Goal: Task Accomplishment & Management: Manage account settings

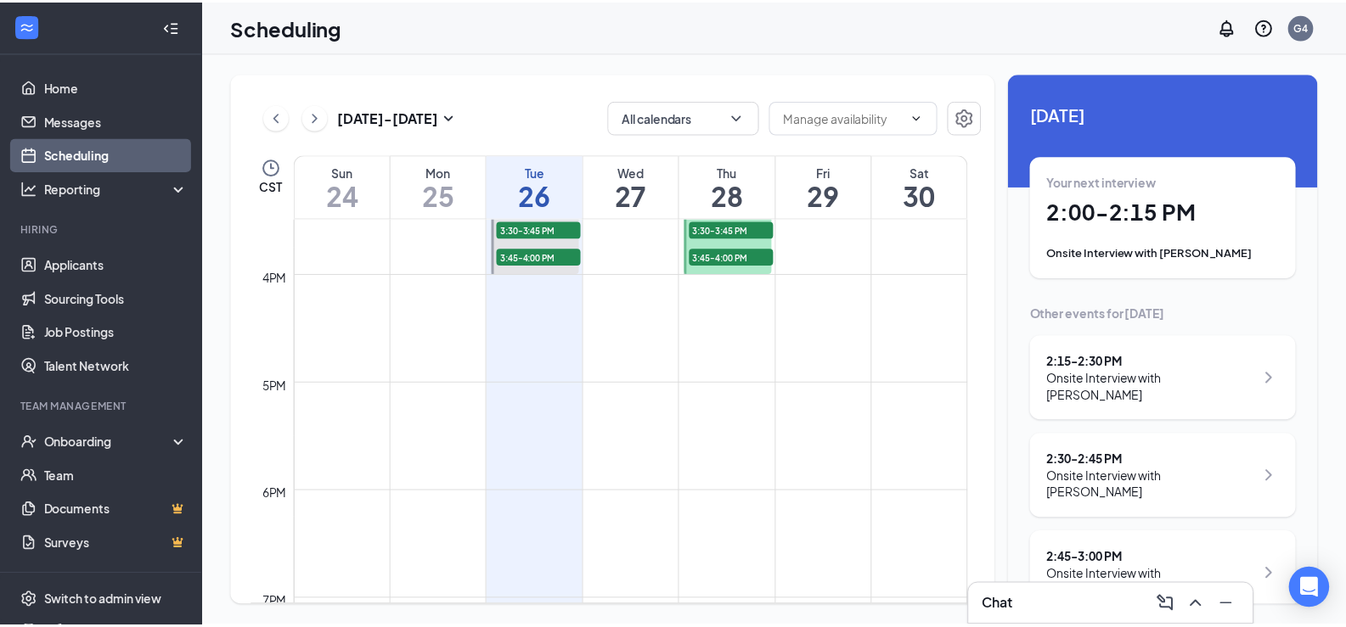
scroll to position [1514, 0]
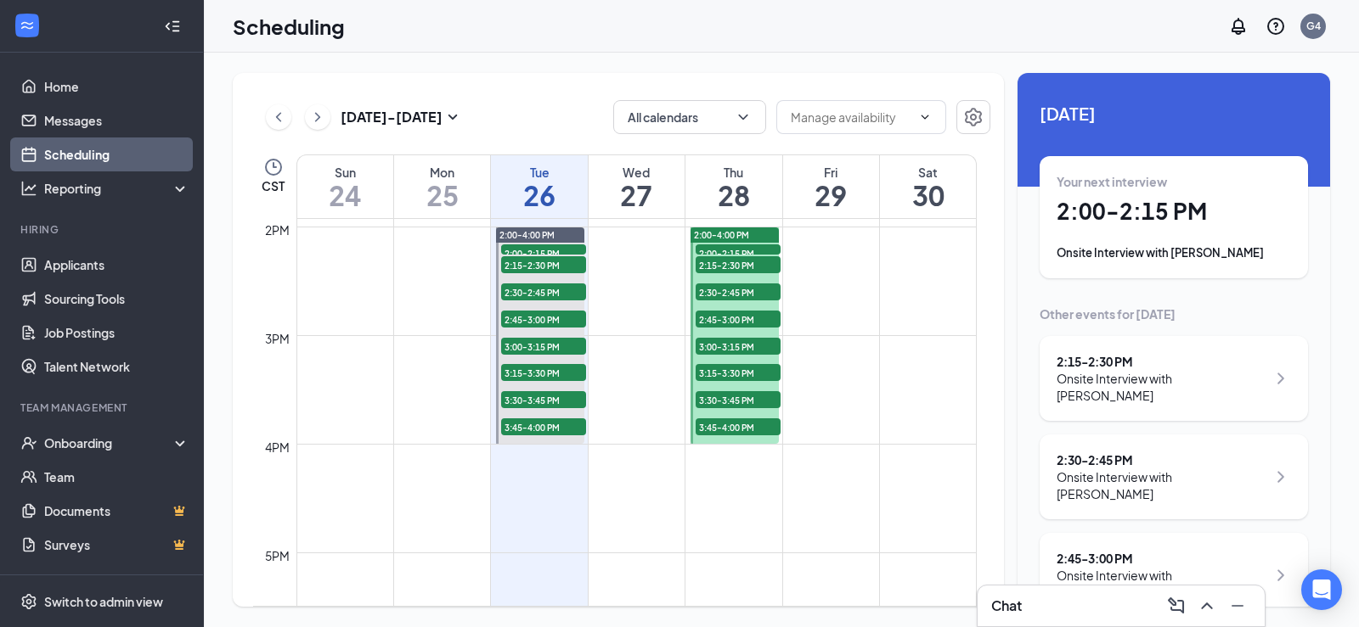
click at [1025, 615] on div "Chat" at bounding box center [1121, 606] width 260 height 27
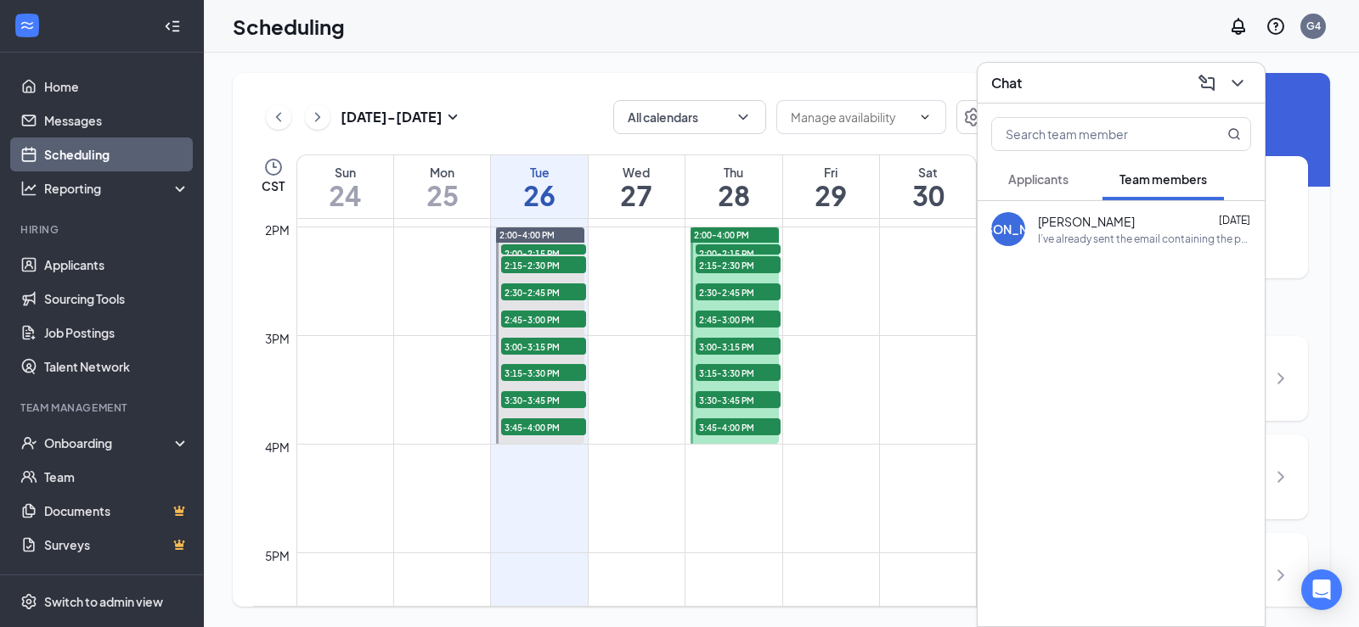
click at [1112, 241] on div "I’ve already sent the email containing the photos" at bounding box center [1144, 239] width 213 height 14
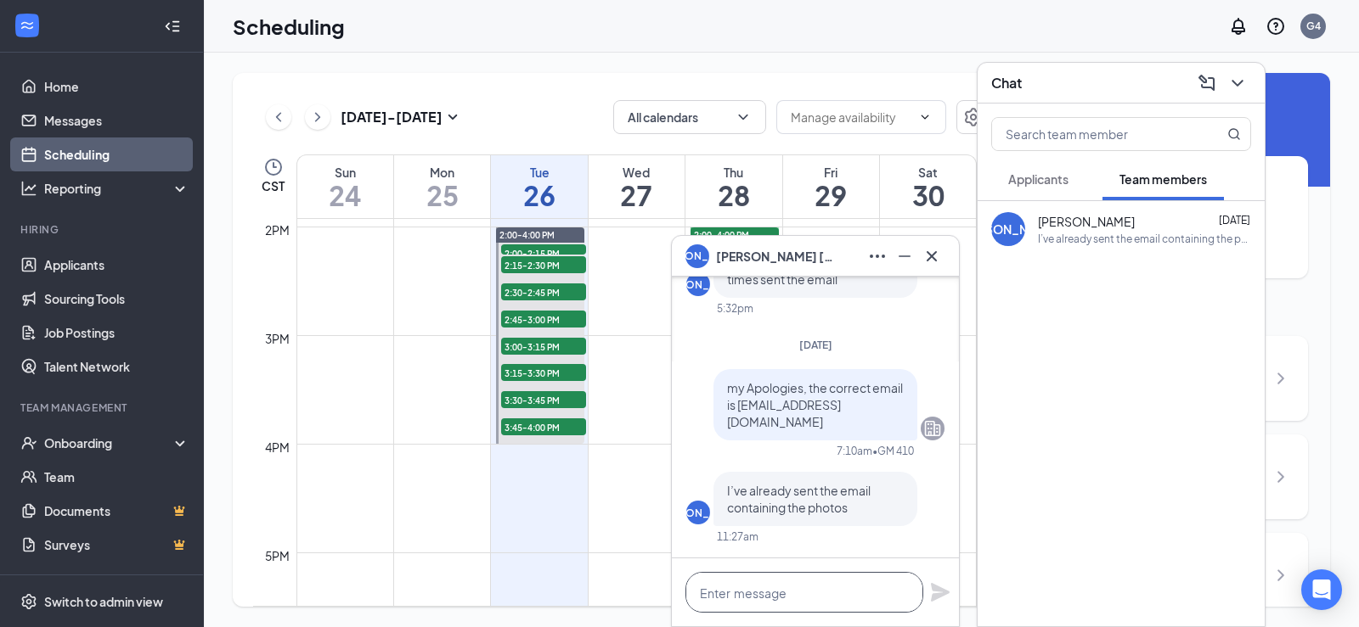
click at [806, 588] on textarea at bounding box center [804, 592] width 238 height 41
click at [902, 259] on icon "Minimize" at bounding box center [904, 256] width 20 height 20
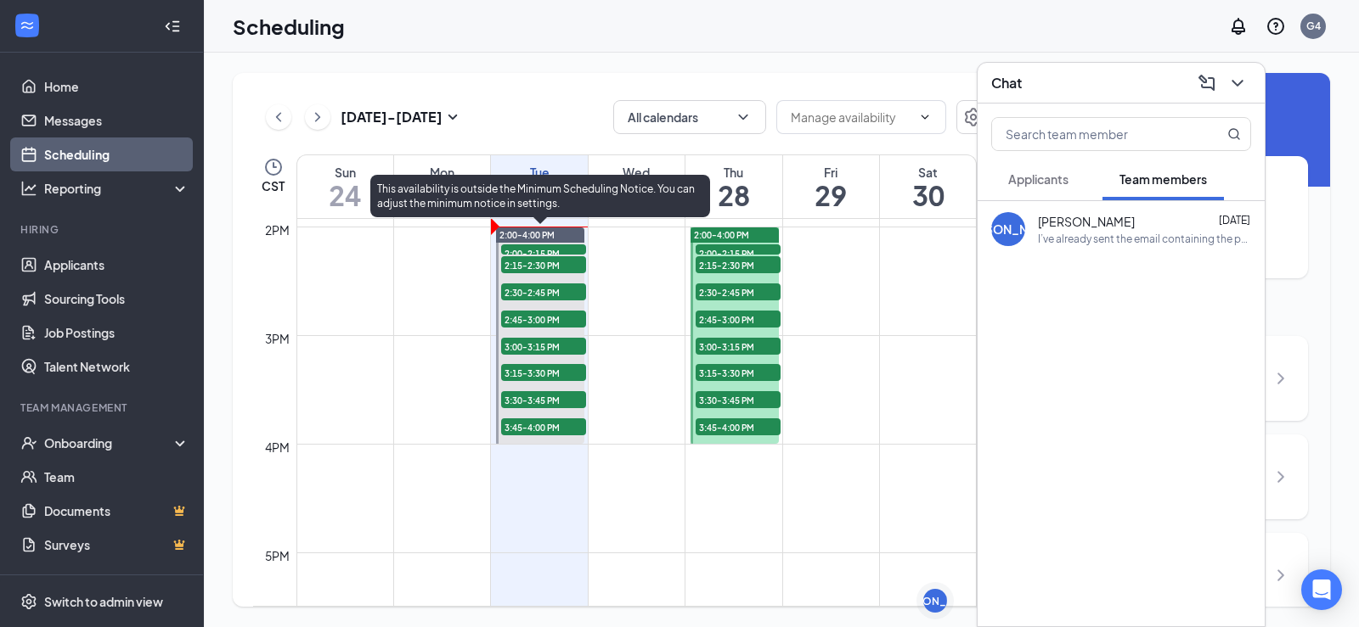
click at [554, 250] on span "2:00-2:15 PM" at bounding box center [543, 253] width 85 height 17
click at [535, 249] on span "2:00-2:15 PM" at bounding box center [543, 253] width 85 height 17
click at [536, 251] on span "2:00-2:15 PM" at bounding box center [543, 253] width 85 height 17
click at [540, 262] on span "2:15-2:30 PM" at bounding box center [543, 264] width 85 height 17
click at [543, 250] on span "2:00-2:15 PM" at bounding box center [543, 253] width 85 height 17
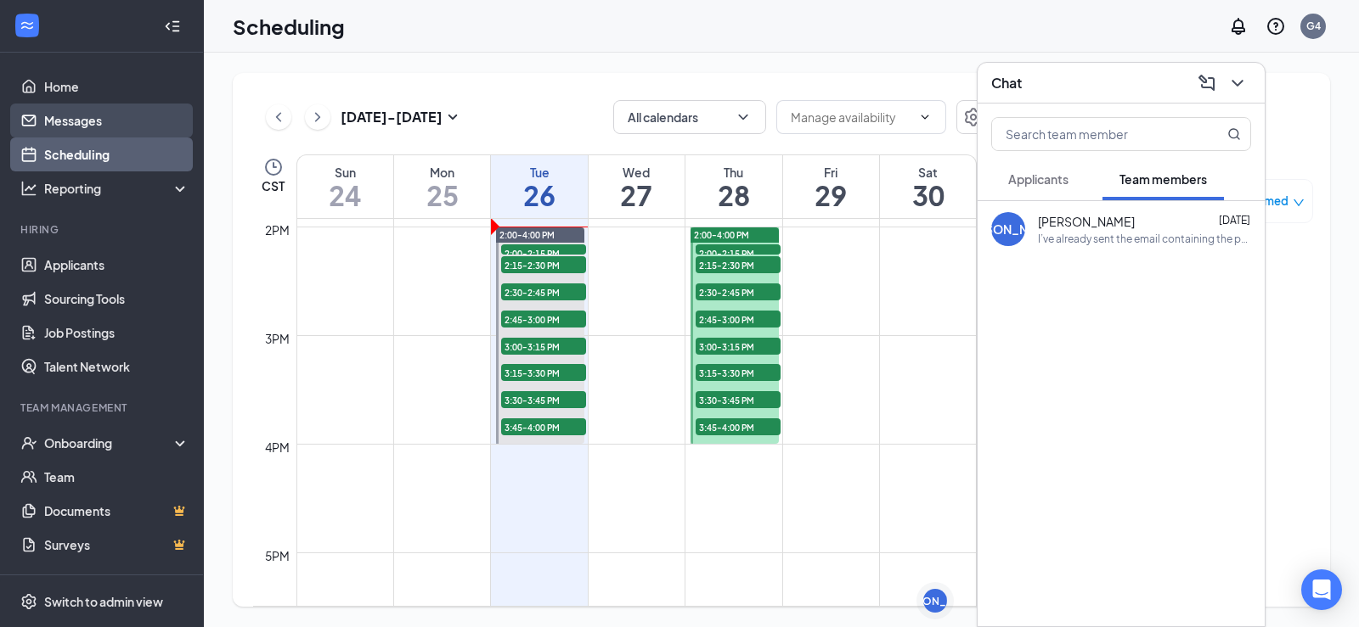
click at [94, 121] on link "Messages" at bounding box center [116, 121] width 145 height 34
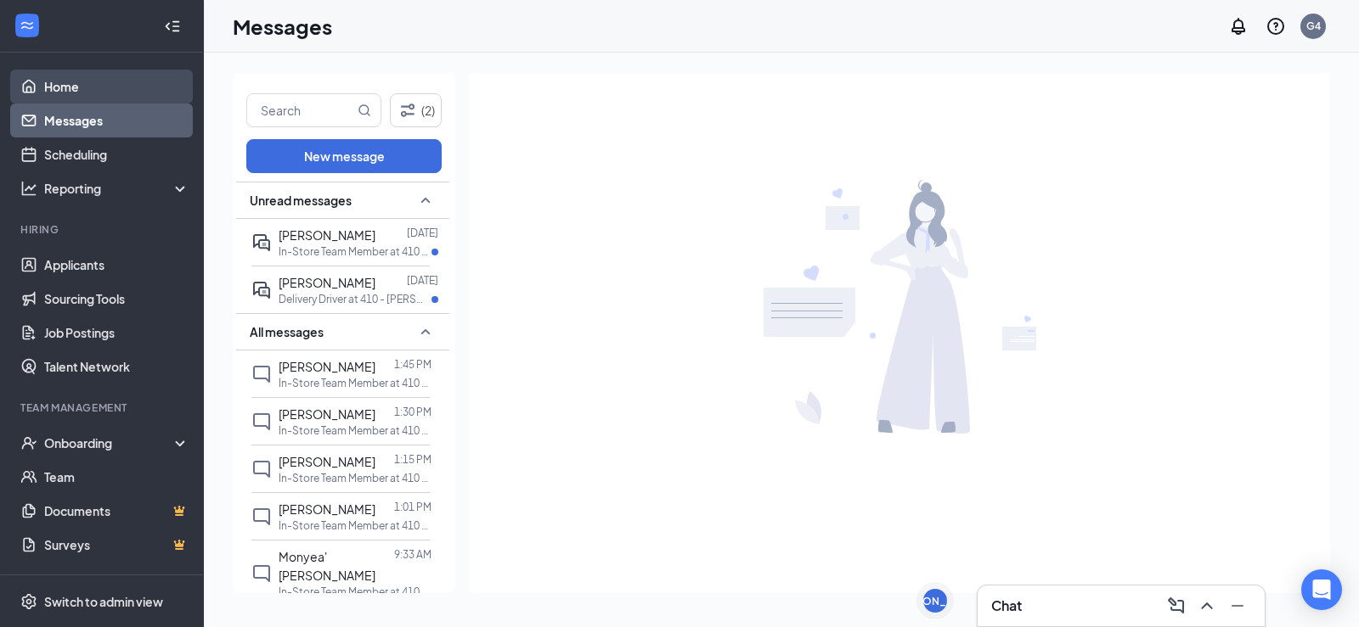
click at [108, 94] on link "Home" at bounding box center [116, 87] width 145 height 34
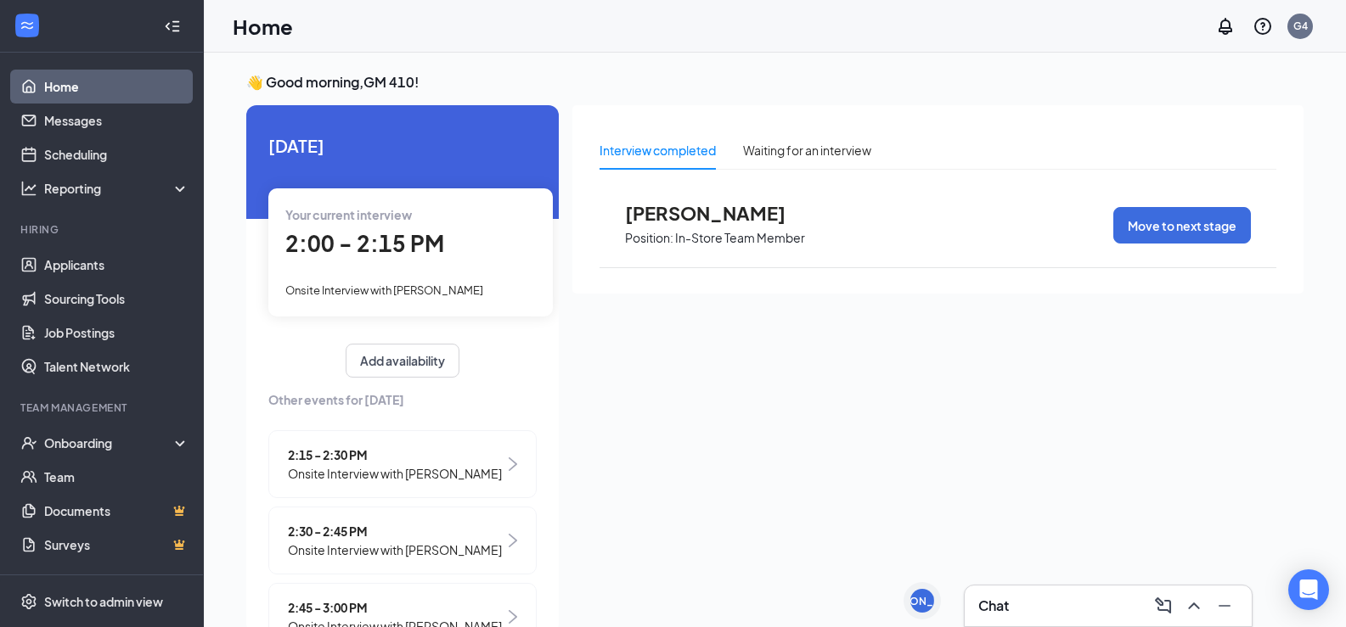
click at [429, 289] on span "Onsite Interview with Jasimine Little" at bounding box center [384, 291] width 198 height 14
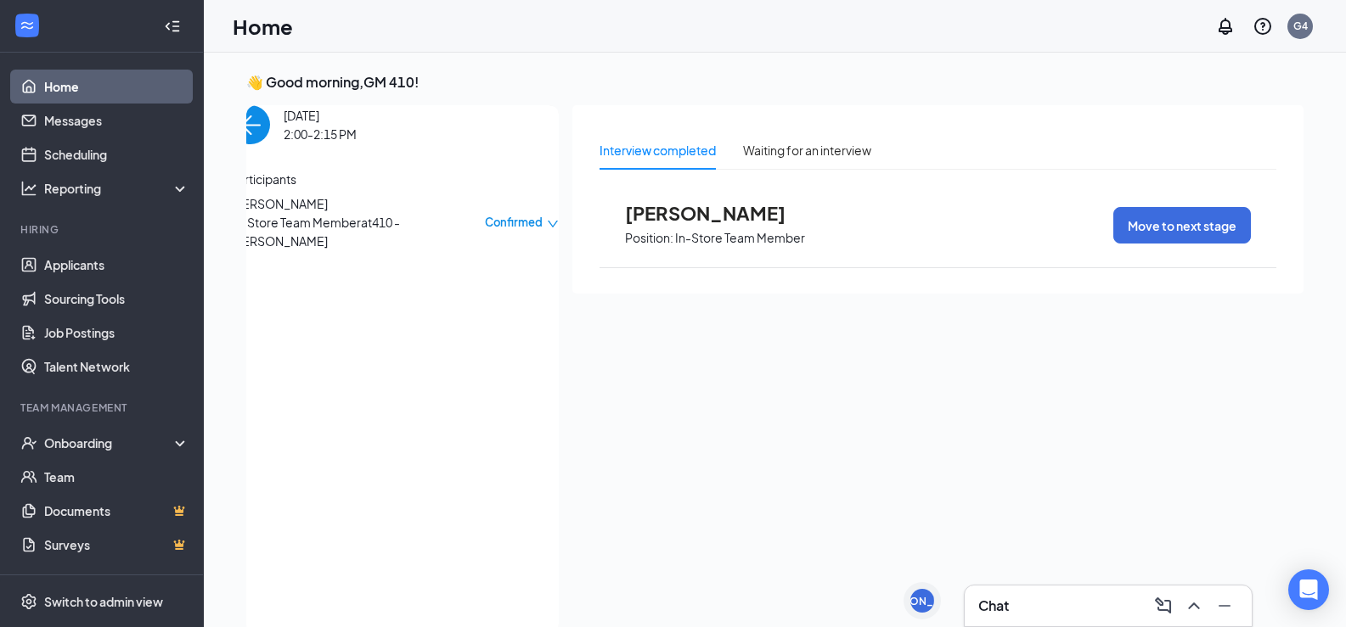
scroll to position [7, 0]
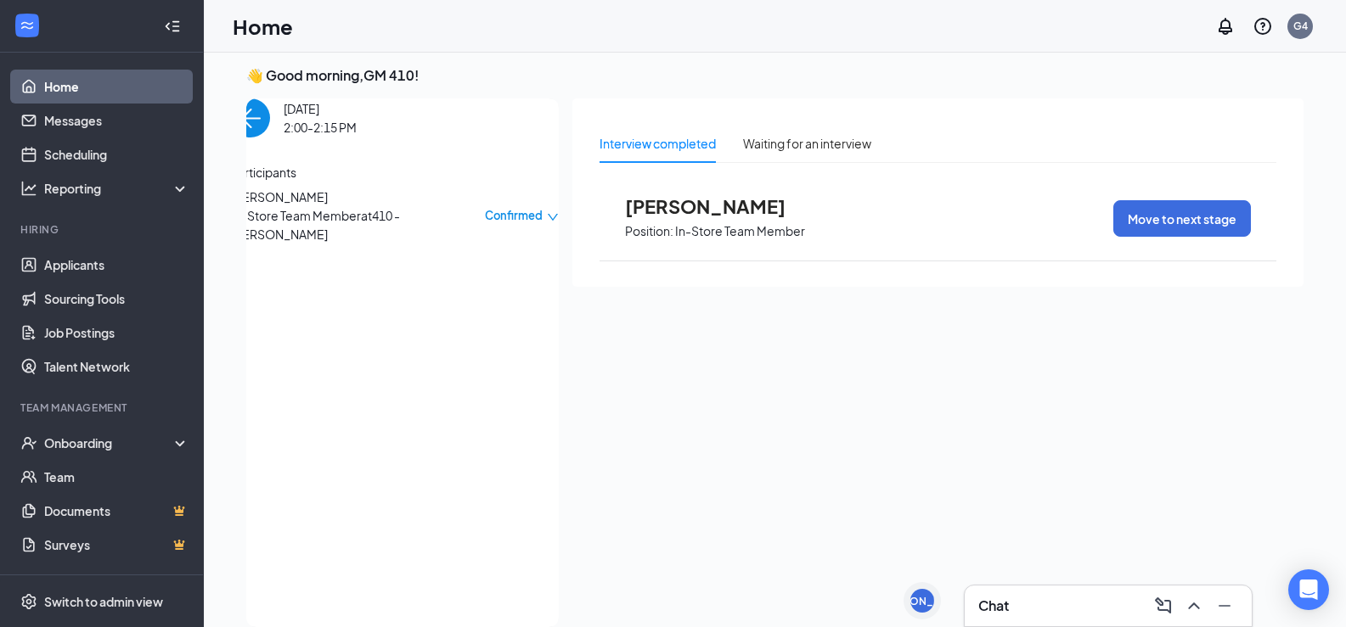
click at [270, 138] on img "back-button" at bounding box center [250, 117] width 39 height 39
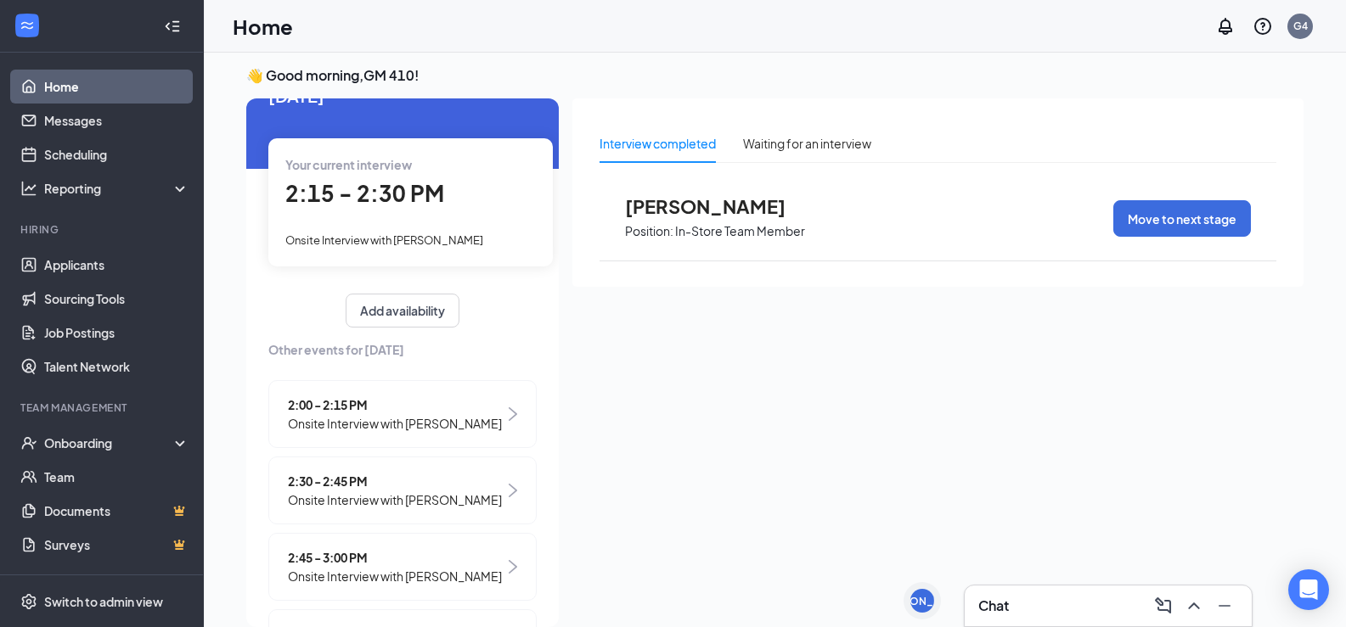
scroll to position [85, 0]
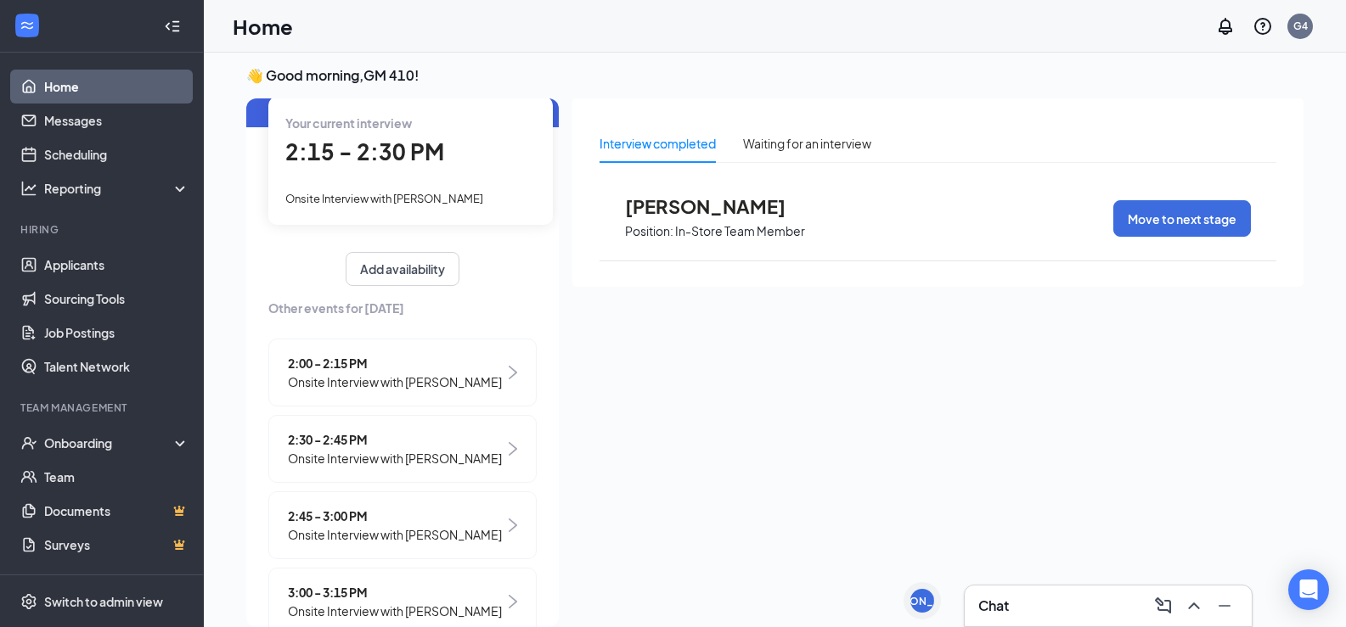
click at [1094, 620] on div "Chat" at bounding box center [1108, 606] width 287 height 41
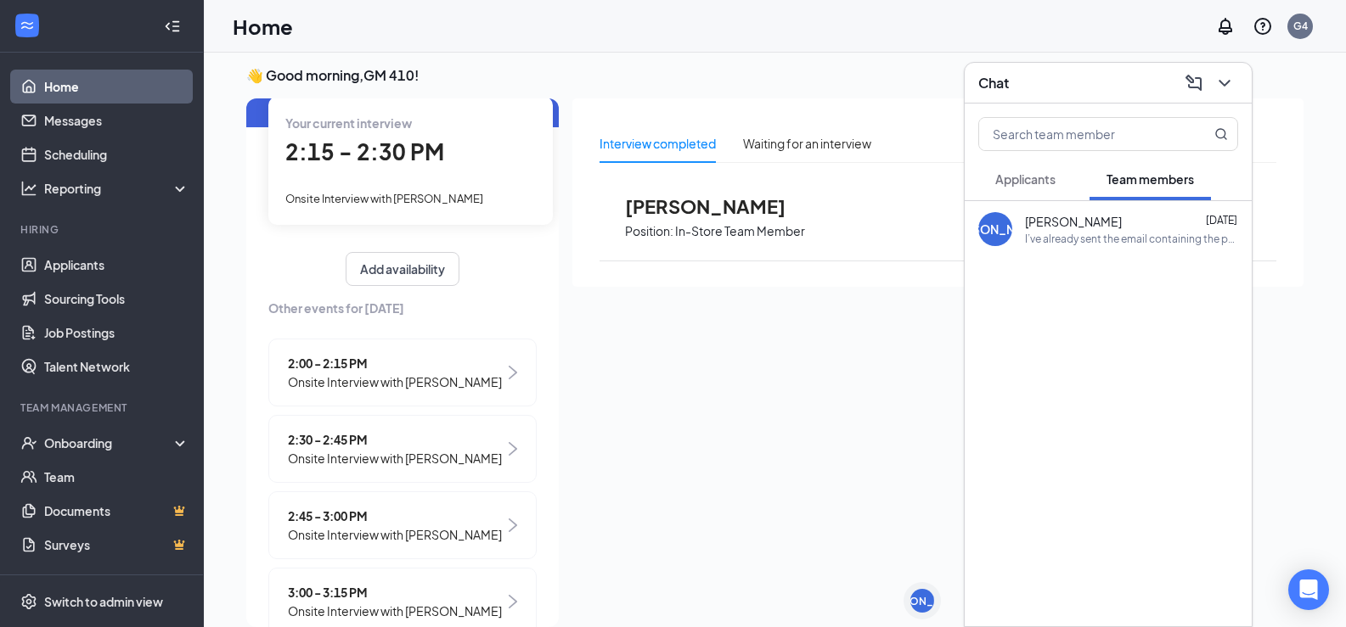
click at [1038, 189] on button "Applicants" at bounding box center [1025, 179] width 94 height 42
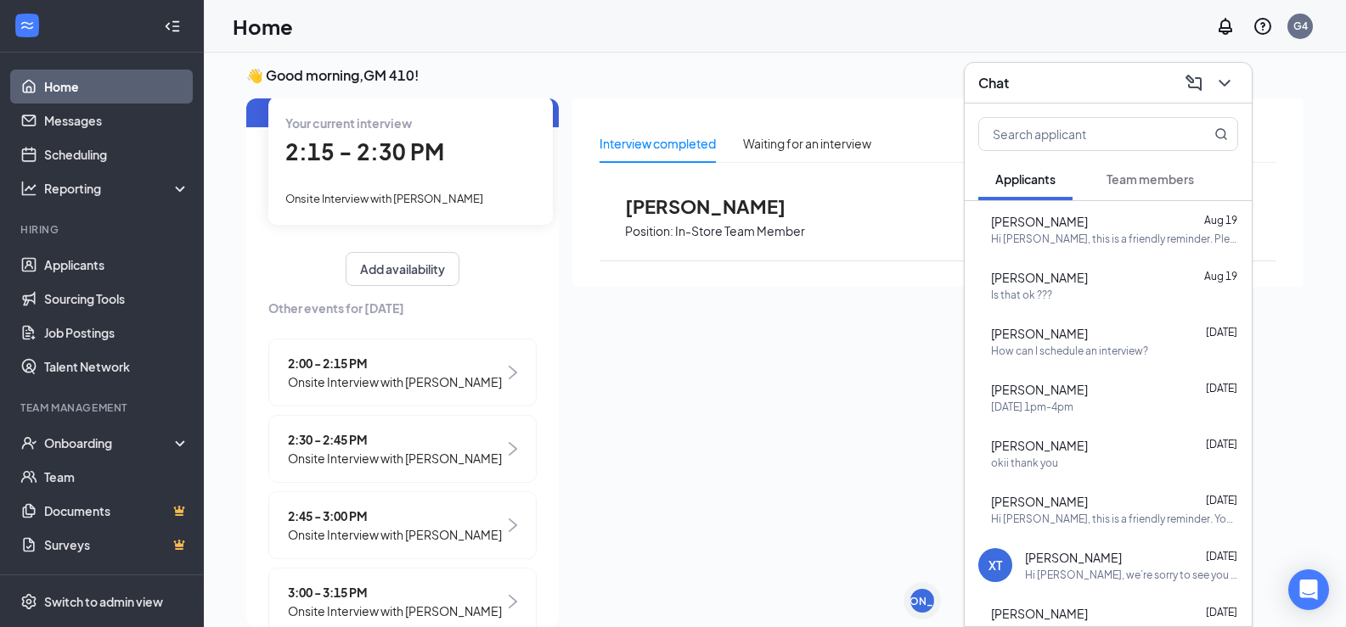
click at [1100, 235] on div "Hi Violet Pusateri, this is a friendly reminder. Please select an interview tim…" at bounding box center [1114, 239] width 247 height 14
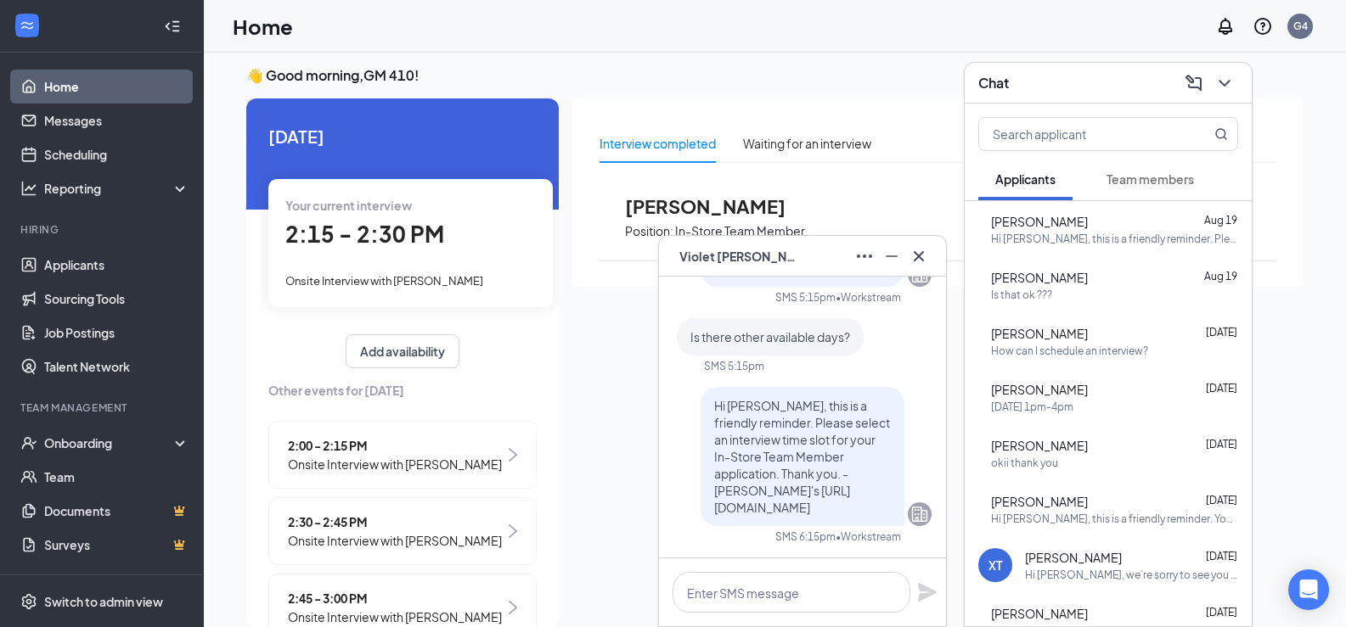
scroll to position [0, 0]
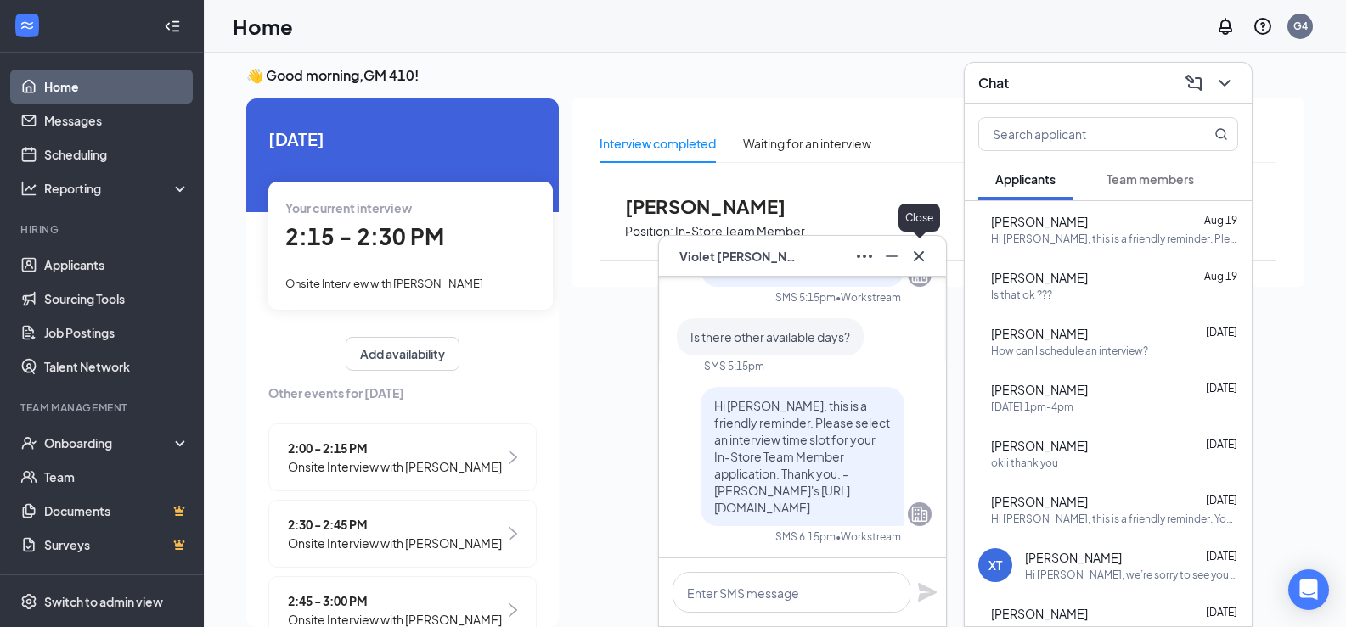
click at [924, 256] on icon "Cross" at bounding box center [919, 256] width 20 height 20
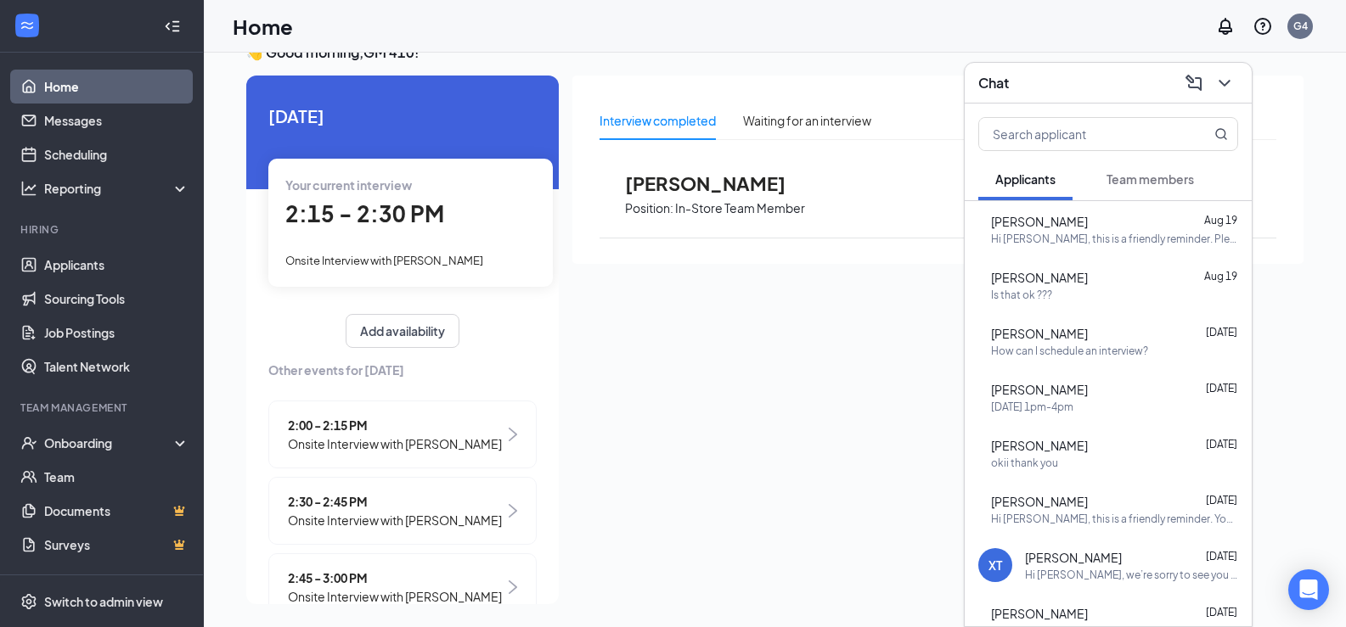
scroll to position [36, 0]
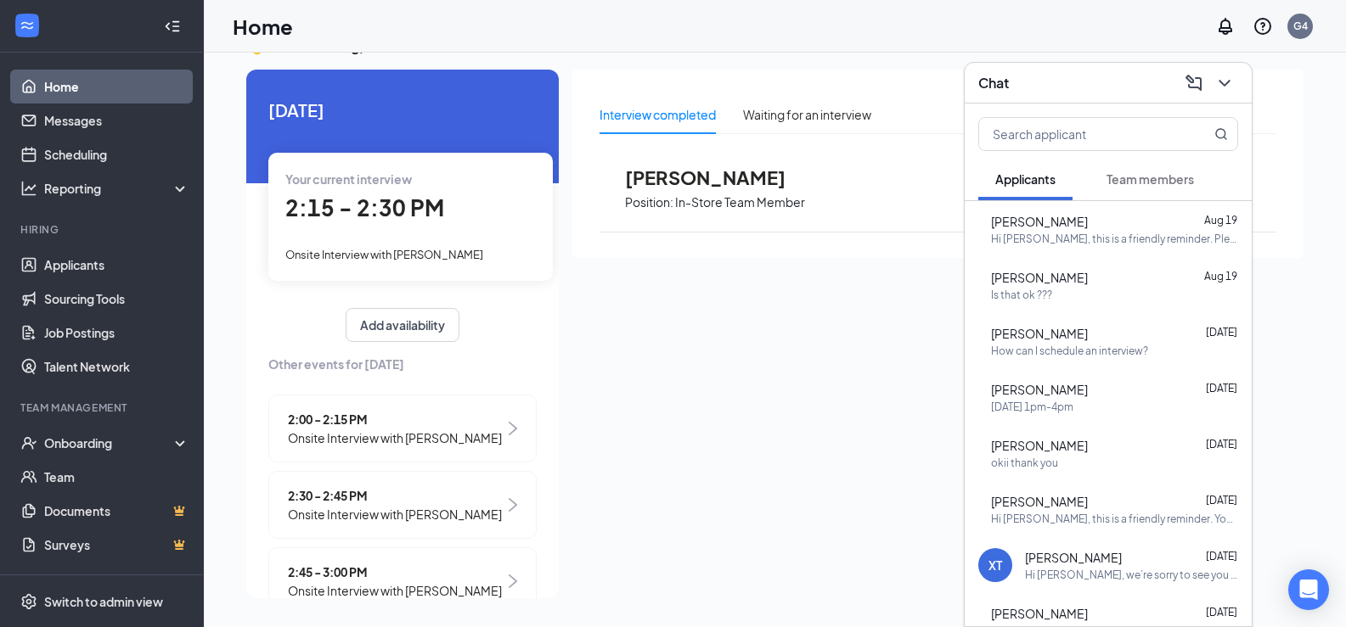
click at [616, 444] on div "Interview completed Waiting for an interview Casie Stoy Position: In-Store Team…" at bounding box center [937, 329] width 731 height 519
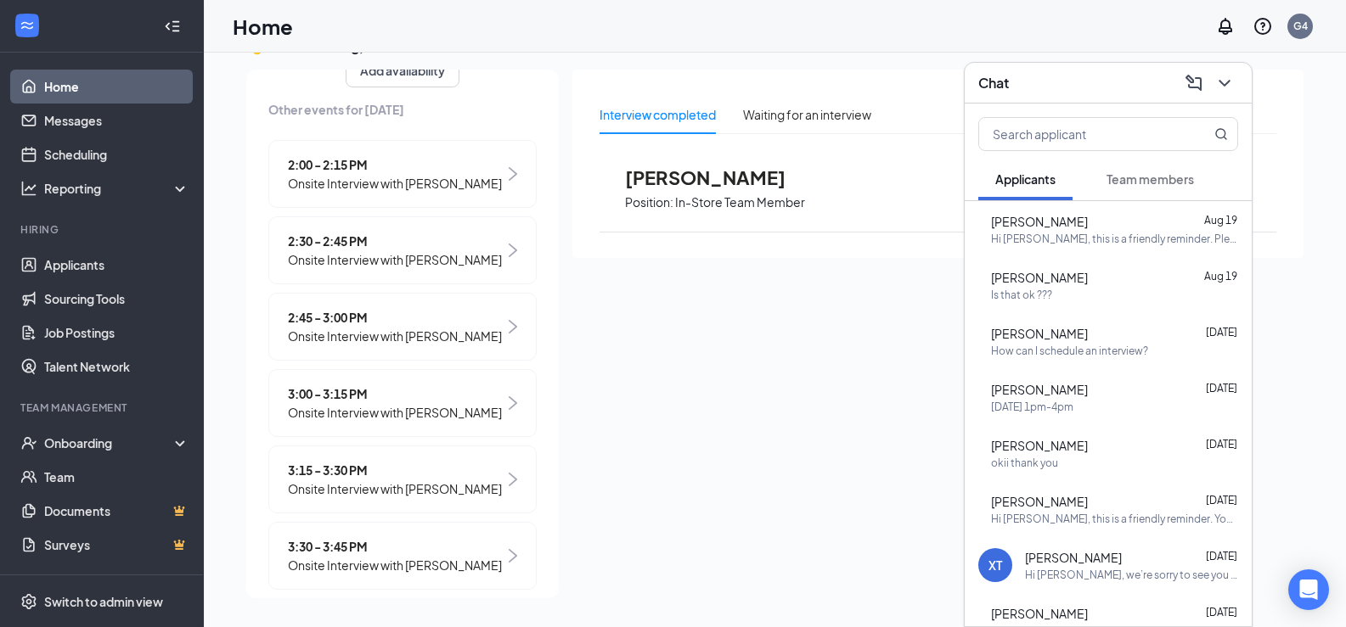
scroll to position [340, 0]
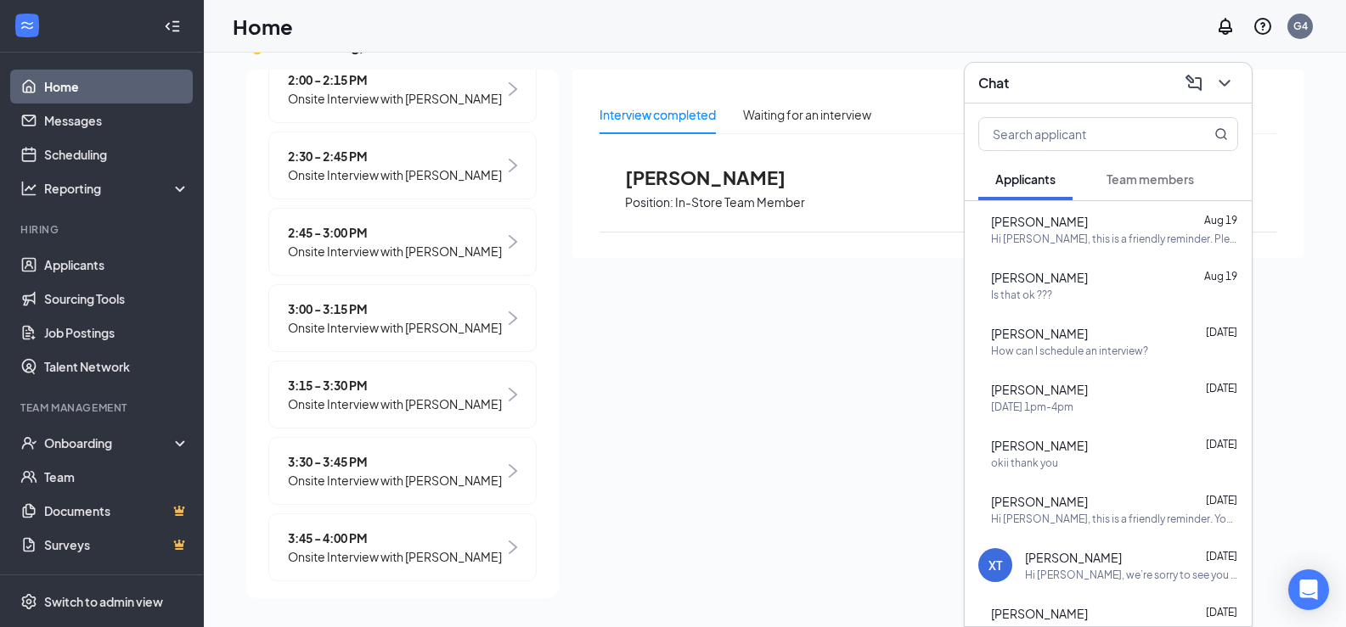
click at [423, 166] on span "Onsite Interview with Davion Butler" at bounding box center [395, 175] width 214 height 19
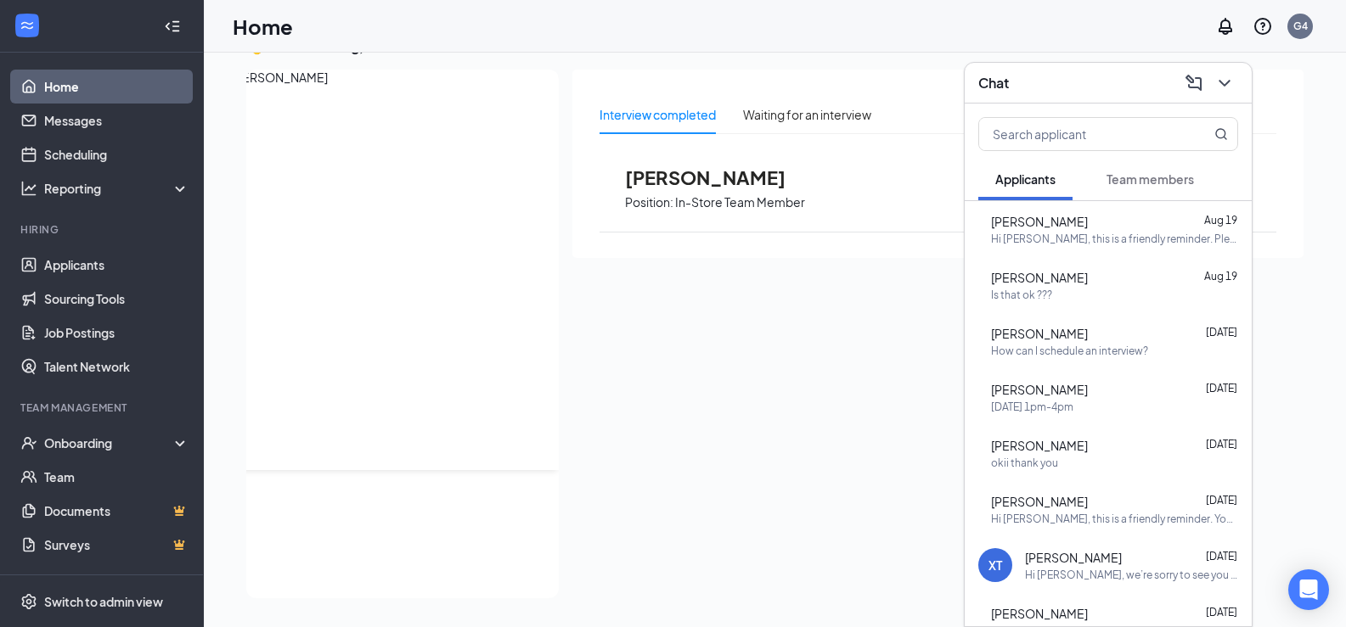
scroll to position [0, 0]
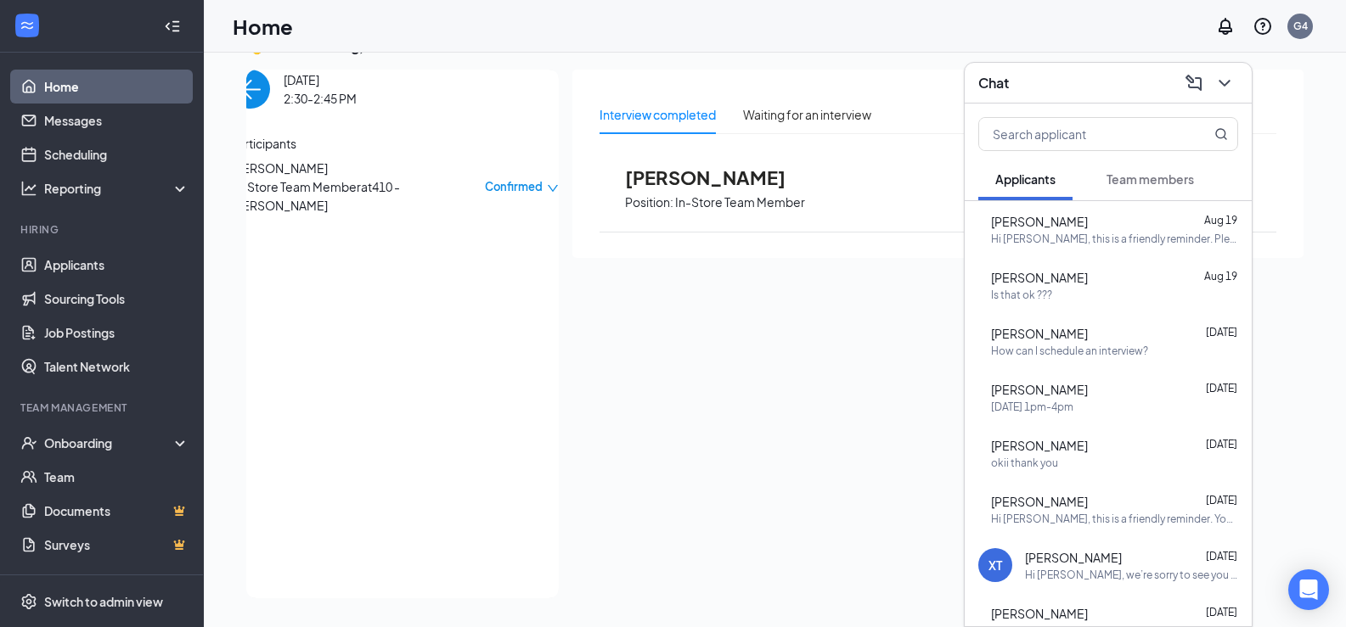
click at [254, 109] on img "back-button" at bounding box center [250, 89] width 39 height 39
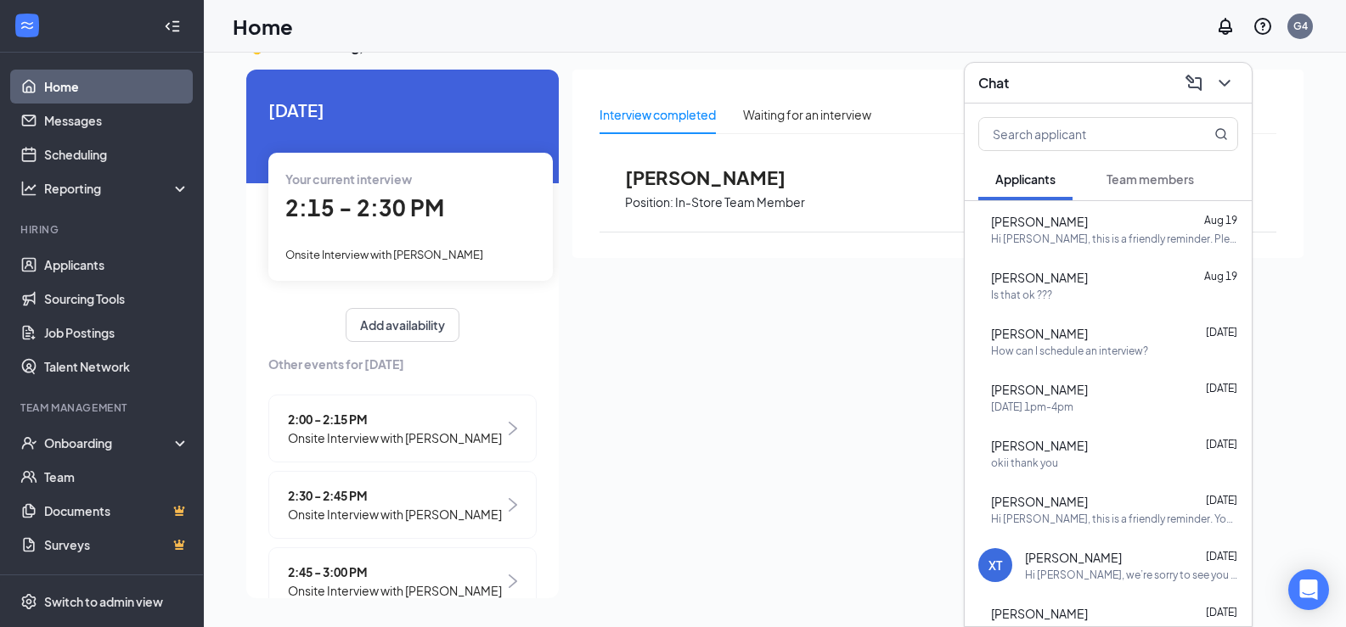
click at [606, 404] on div "Interview completed Waiting for an interview Casie Stoy Position: In-Store Team…" at bounding box center [937, 329] width 731 height 519
click at [666, 402] on div "Interview completed Waiting for an interview Casie Stoy Position: In-Store Team…" at bounding box center [937, 329] width 731 height 519
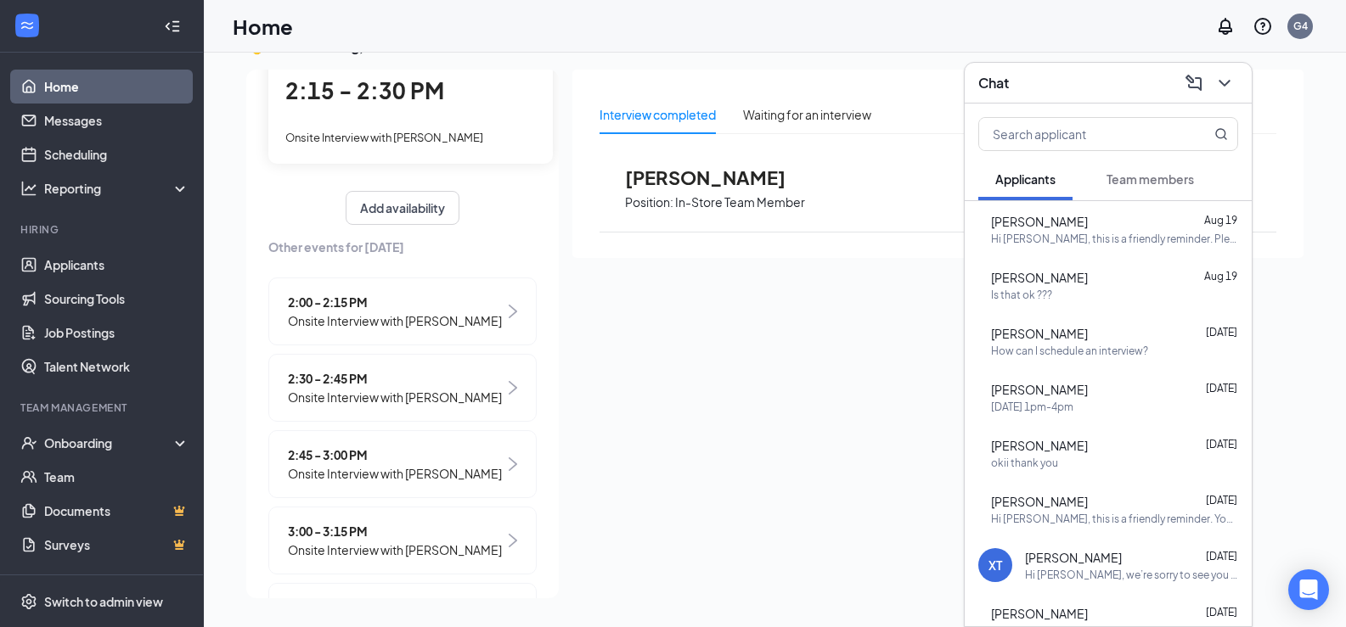
scroll to position [115, 0]
click at [437, 475] on span "Onsite Interview with Ramon Castaneda" at bounding box center [395, 476] width 214 height 19
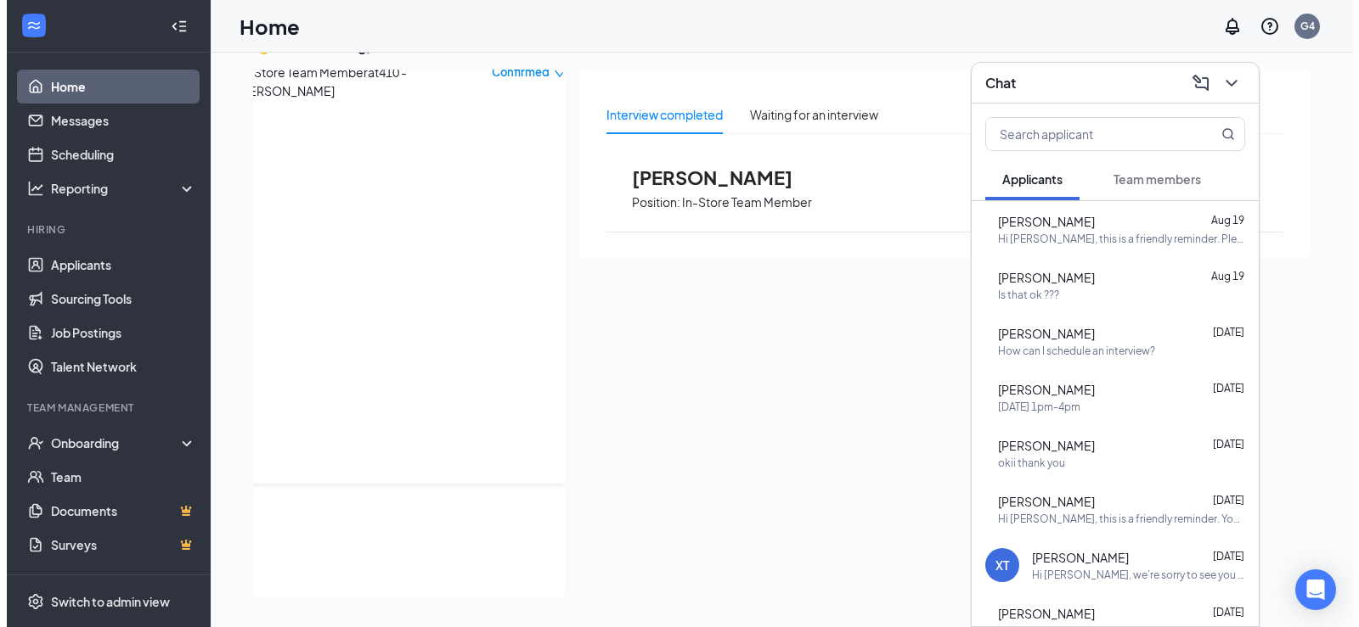
scroll to position [0, 0]
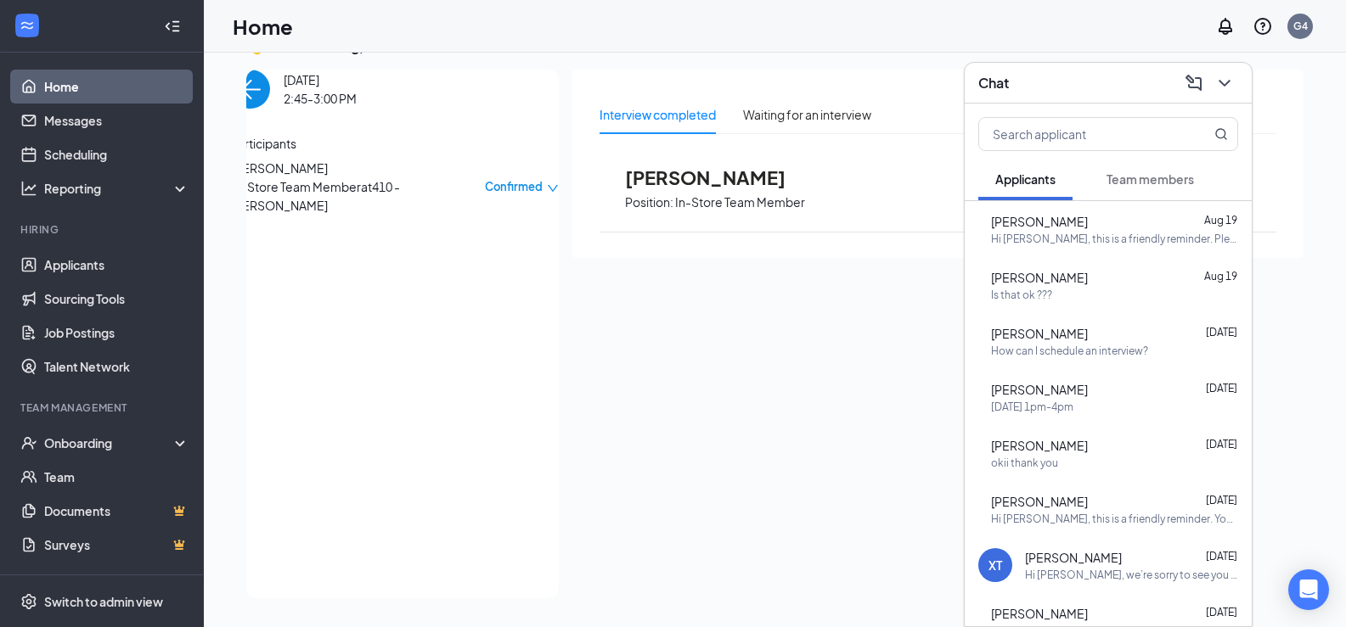
click at [282, 177] on span "Ramon Castaneda" at bounding box center [320, 168] width 178 height 19
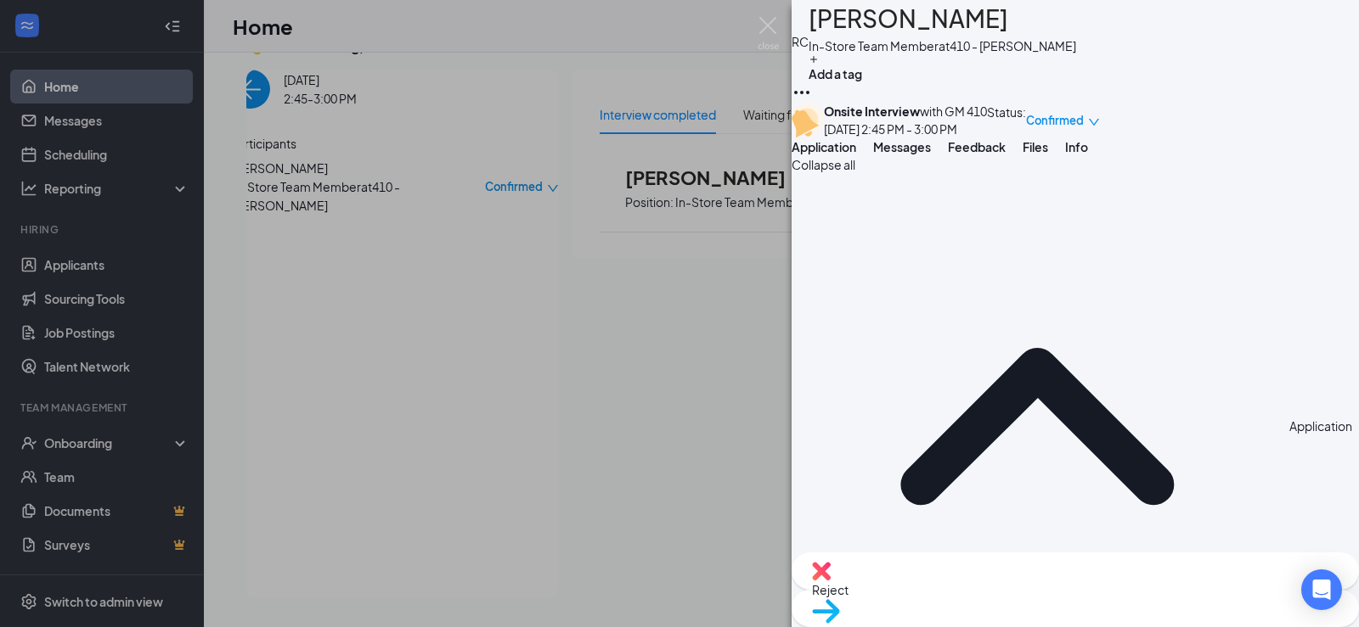
click at [812, 82] on icon "Ellipses" at bounding box center [801, 92] width 20 height 20
click at [1213, 63] on link "View full application" at bounding box center [1206, 54] width 110 height 19
click at [766, 32] on img at bounding box center [767, 33] width 21 height 33
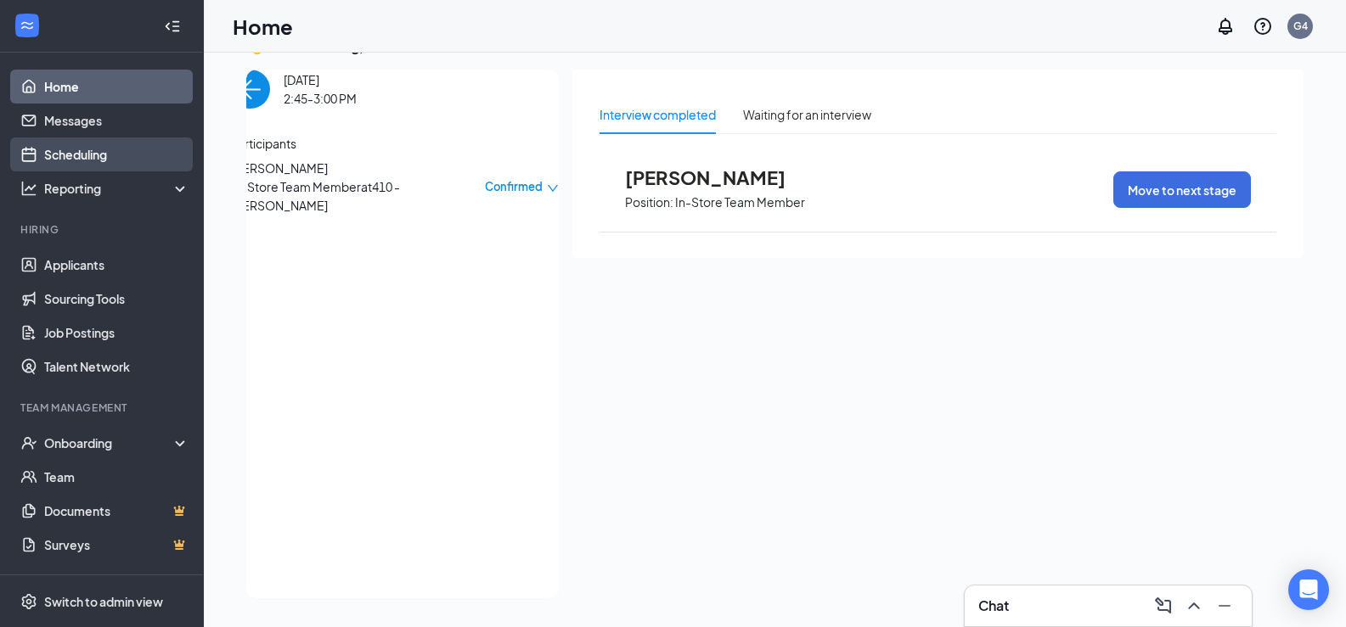
click at [76, 153] on link "Scheduling" at bounding box center [116, 155] width 145 height 34
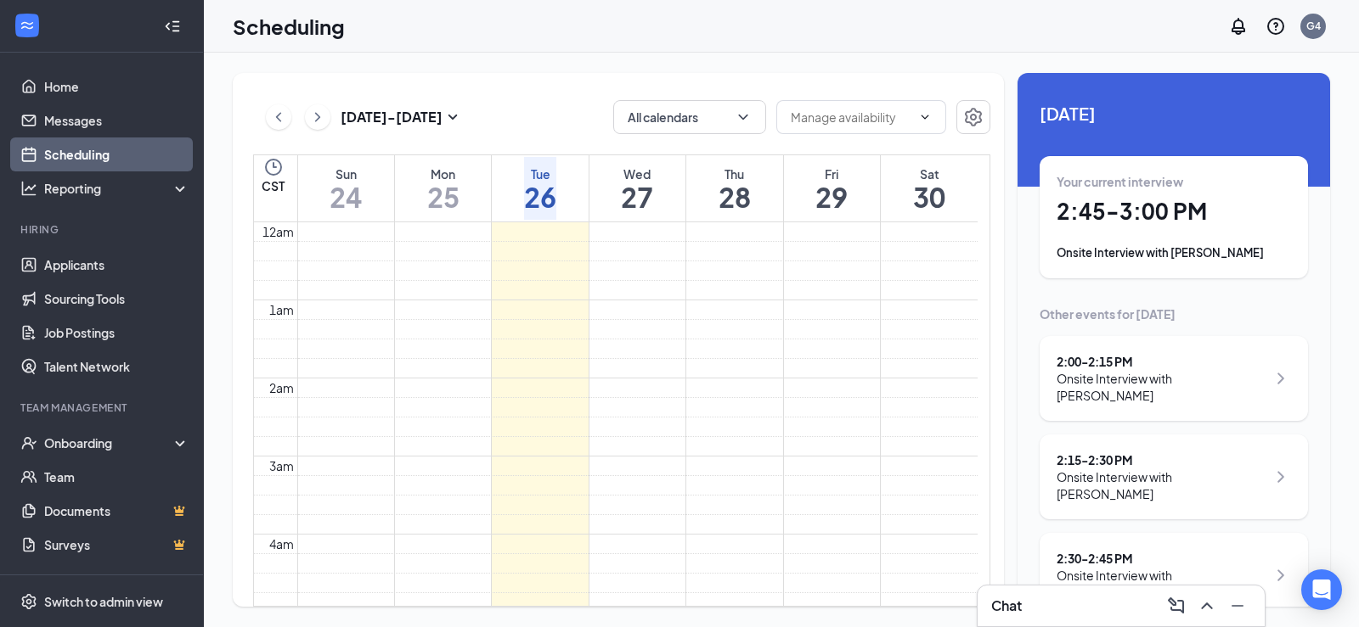
scroll to position [835, 0]
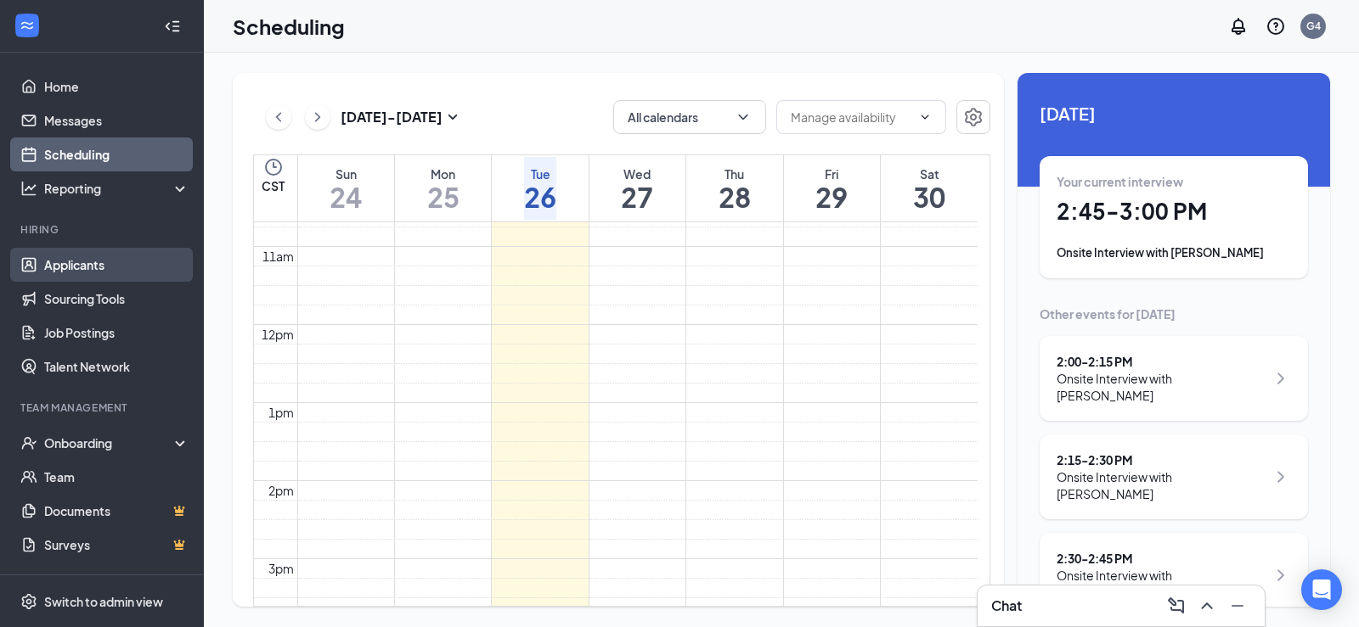
click at [46, 270] on link "Applicants" at bounding box center [116, 265] width 145 height 34
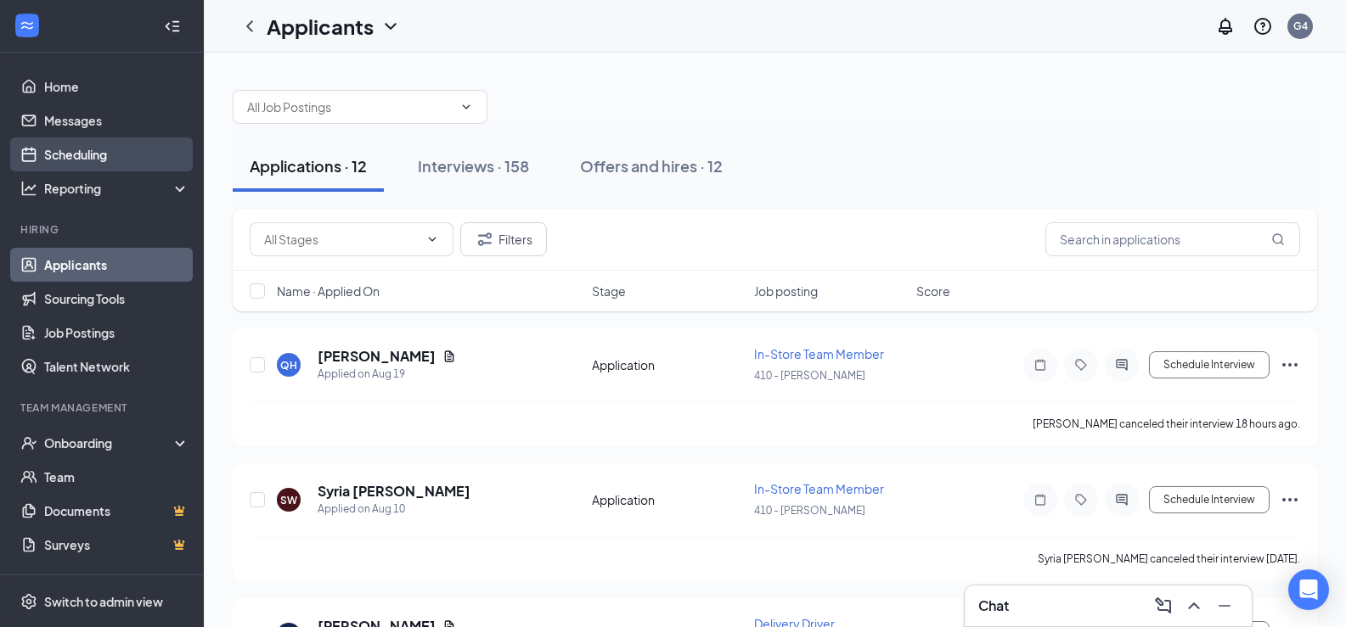
click at [44, 161] on link "Scheduling" at bounding box center [116, 155] width 145 height 34
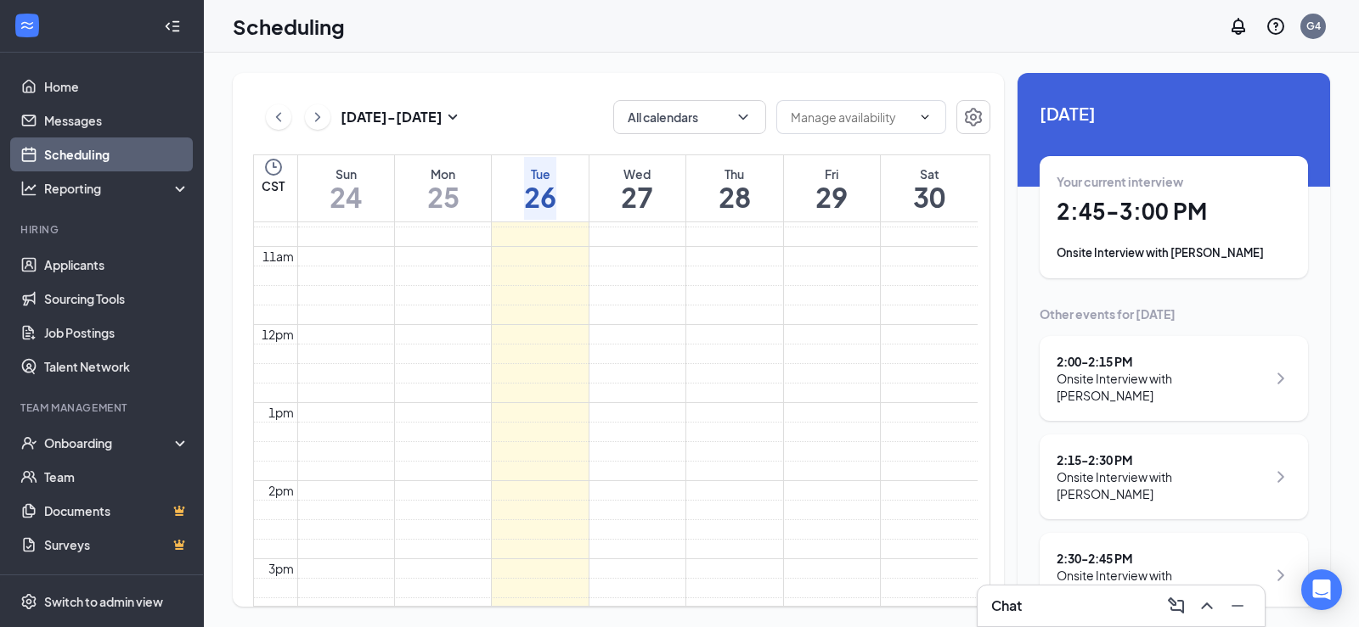
scroll to position [170, 0]
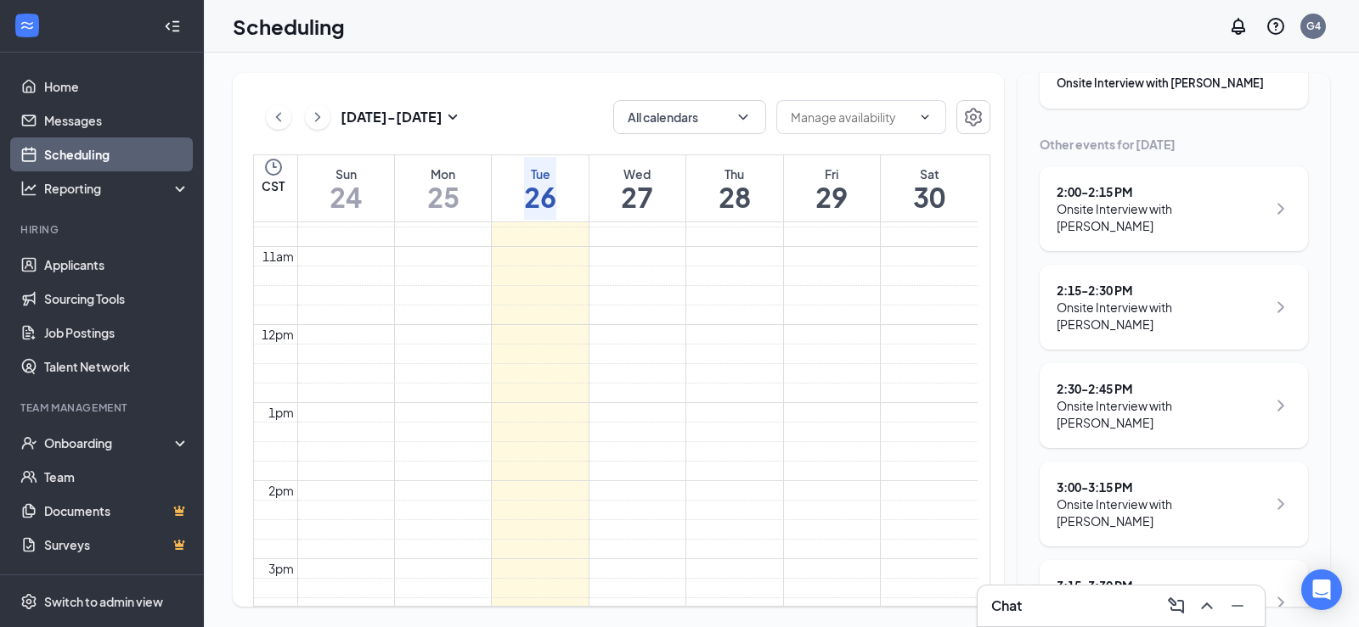
click at [1138, 397] on div "Onsite Interview with Davion Butler" at bounding box center [1161, 414] width 210 height 34
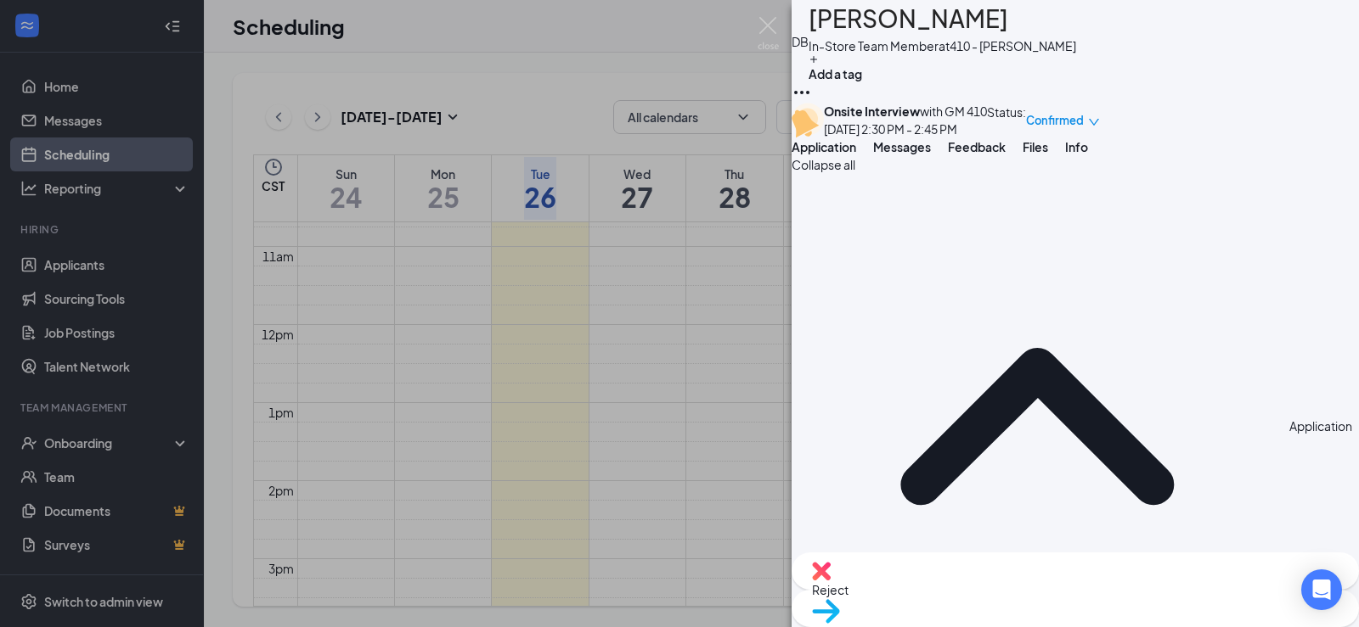
click at [812, 82] on icon "Ellipses" at bounding box center [801, 92] width 20 height 20
click at [1219, 64] on link "View full application" at bounding box center [1206, 54] width 110 height 19
click at [762, 27] on img at bounding box center [767, 33] width 21 height 33
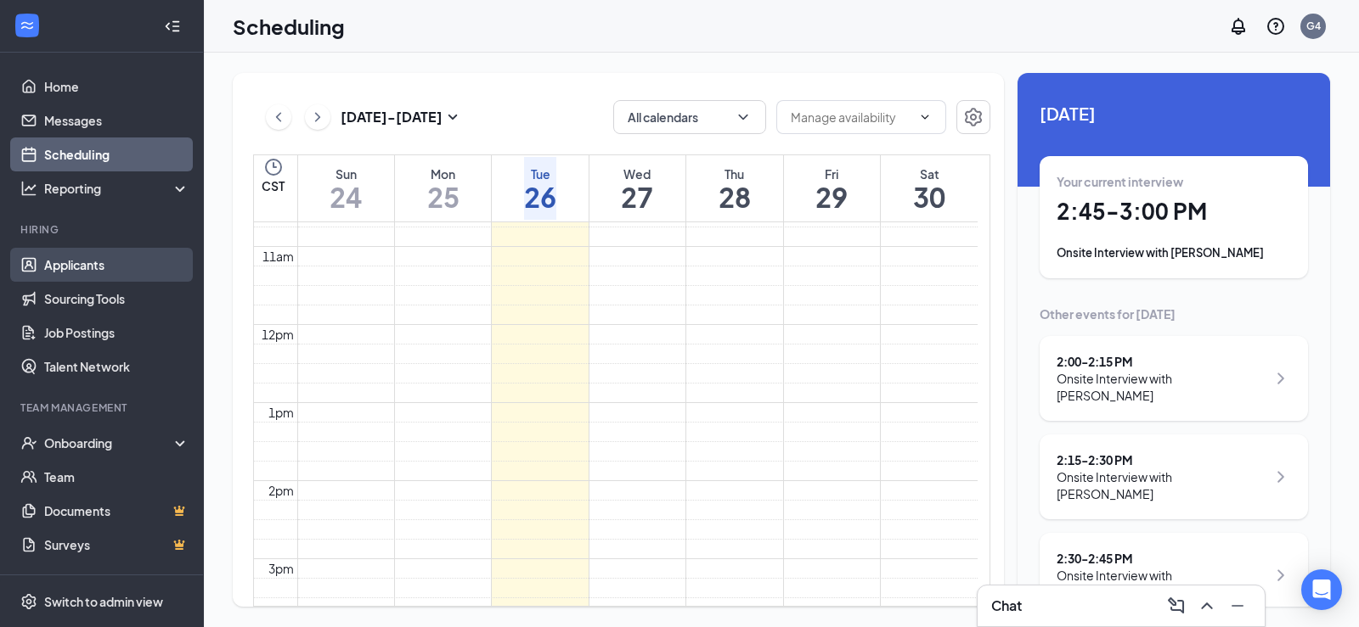
click at [56, 252] on link "Applicants" at bounding box center [116, 265] width 145 height 34
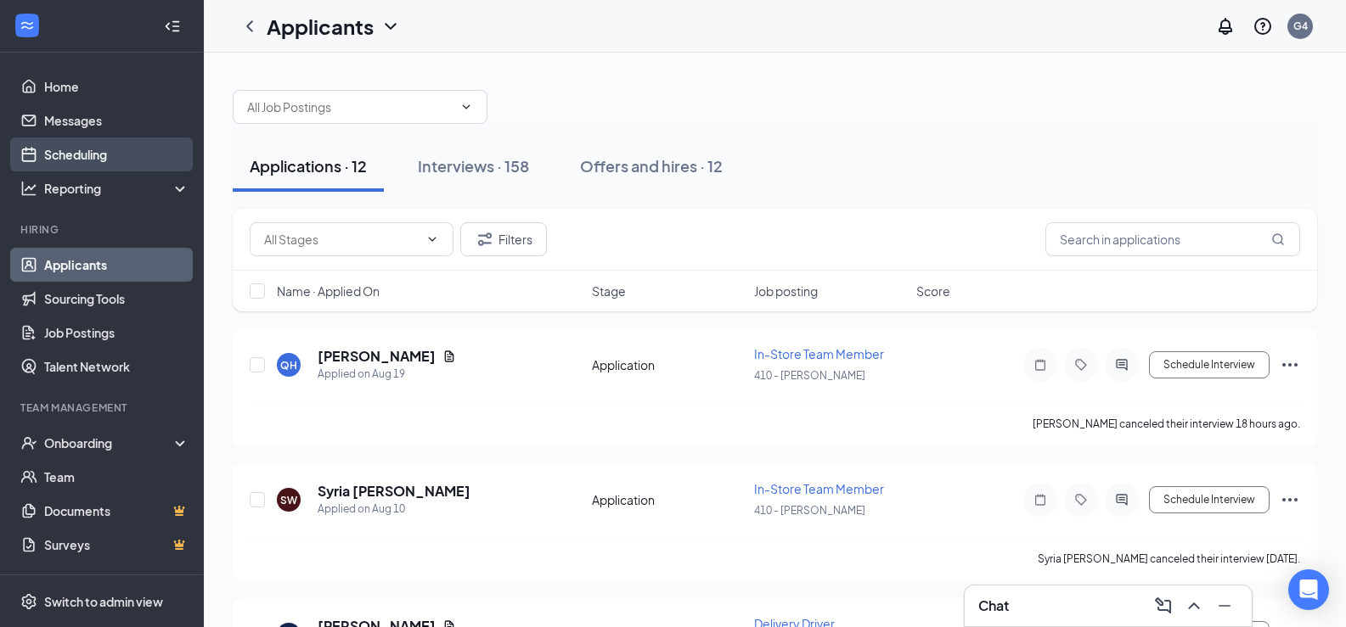
click at [90, 143] on link "Scheduling" at bounding box center [116, 155] width 145 height 34
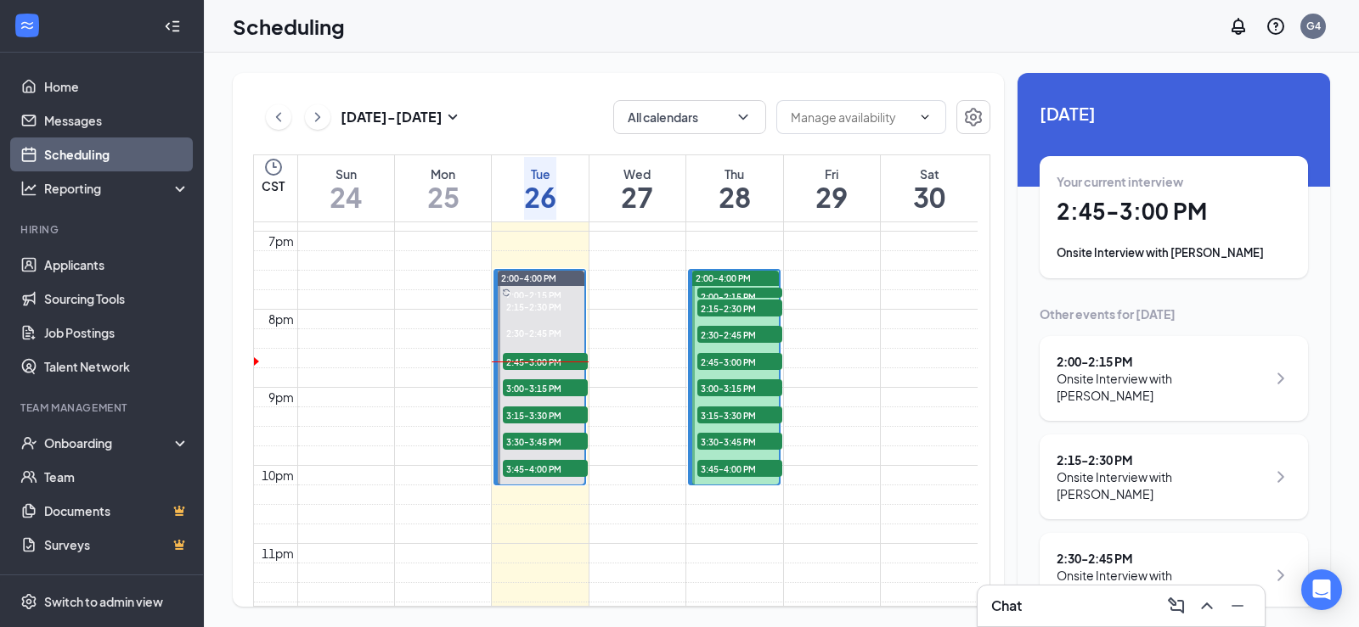
scroll to position [1514, 0]
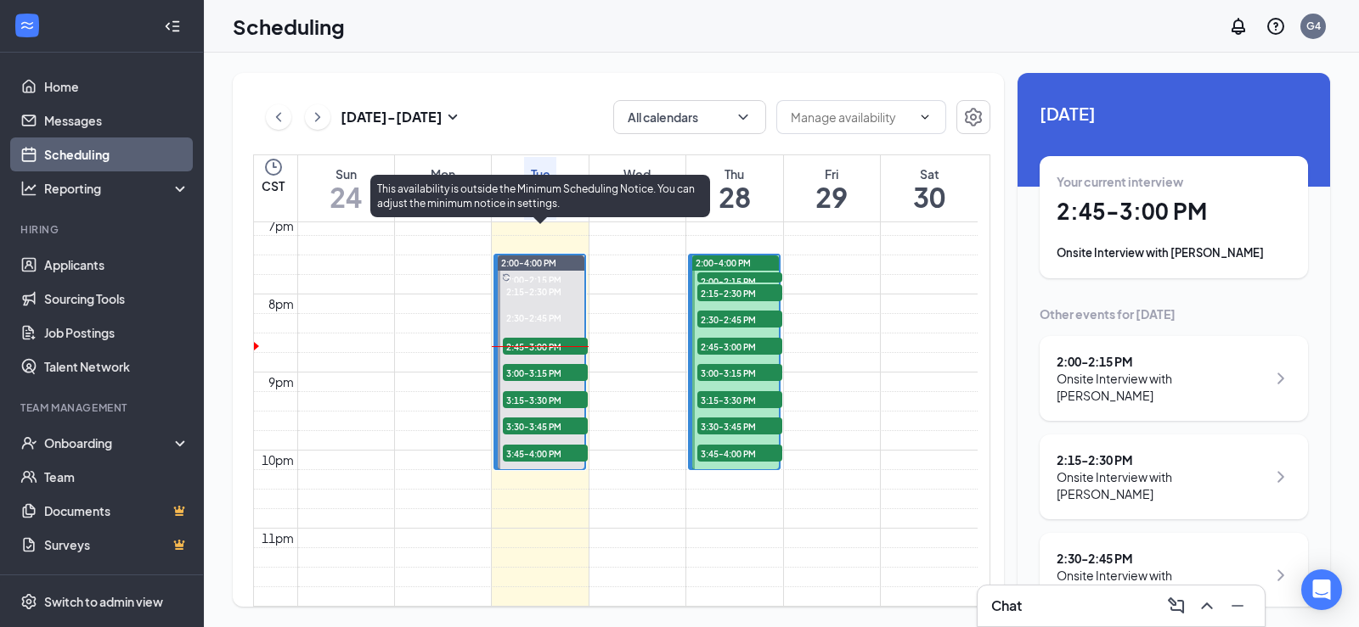
click at [532, 338] on span "2:45-3:00 PM" at bounding box center [545, 346] width 85 height 17
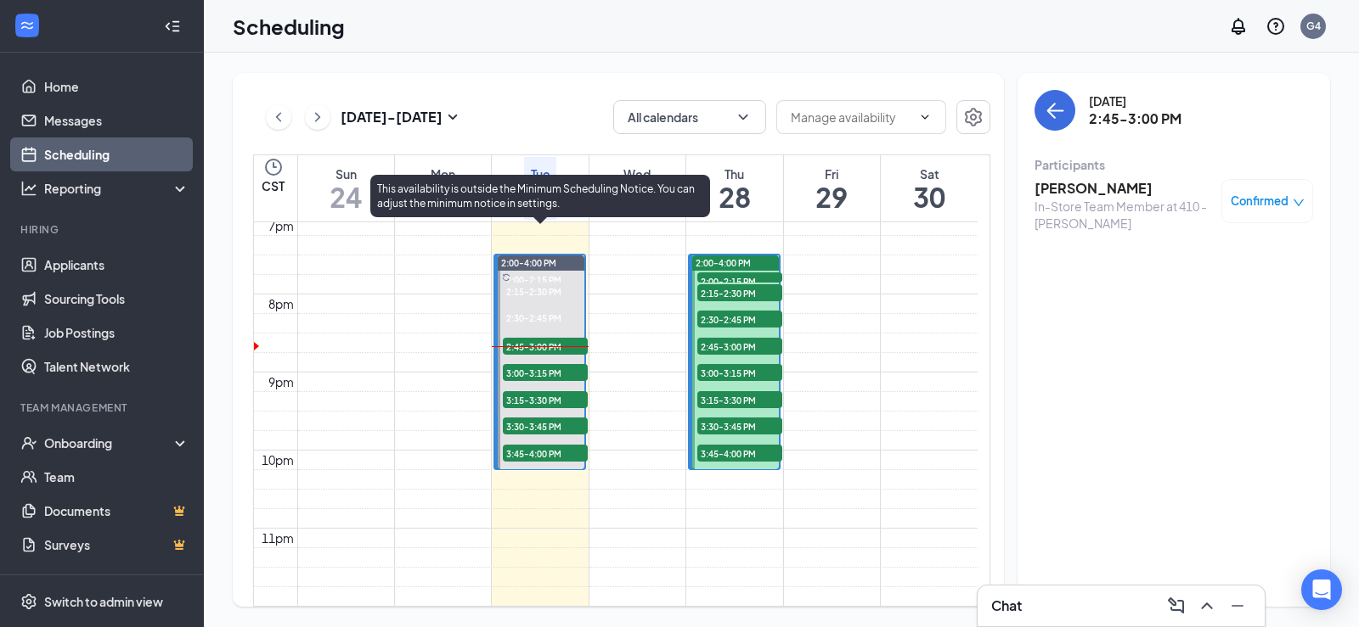
click at [532, 364] on span "3:00-3:15 PM" at bounding box center [545, 372] width 85 height 17
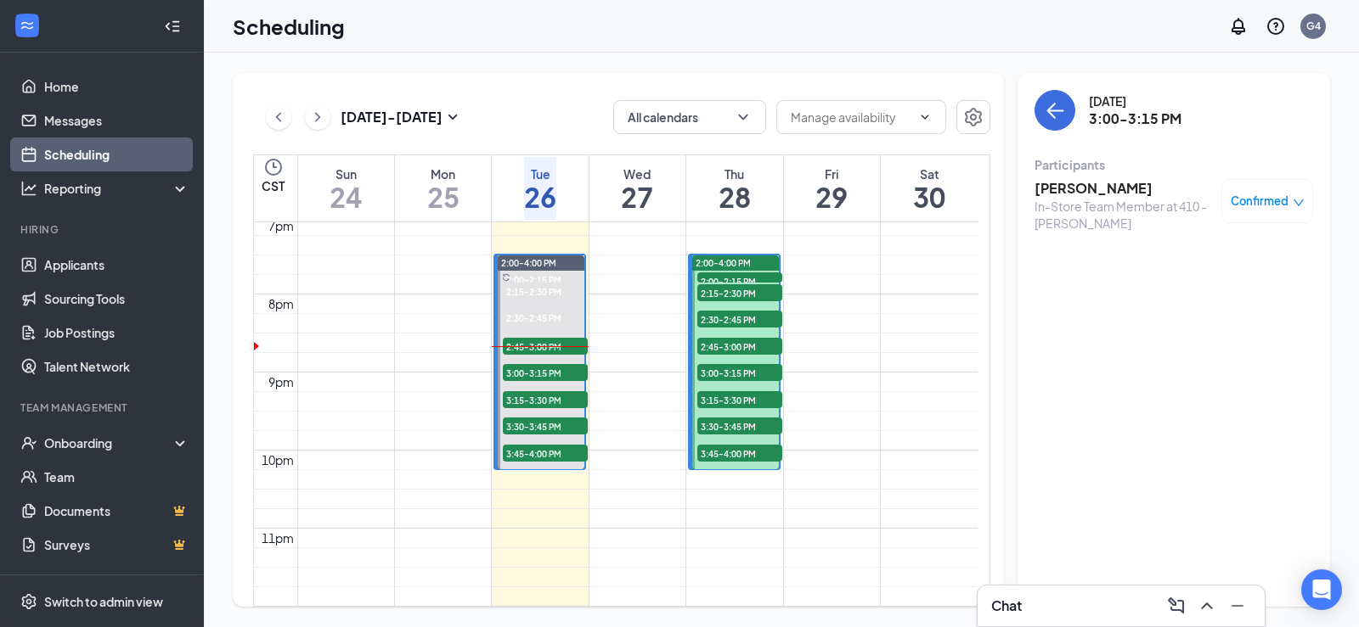
click at [1063, 179] on h3 "Skyler Fox" at bounding box center [1123, 188] width 178 height 19
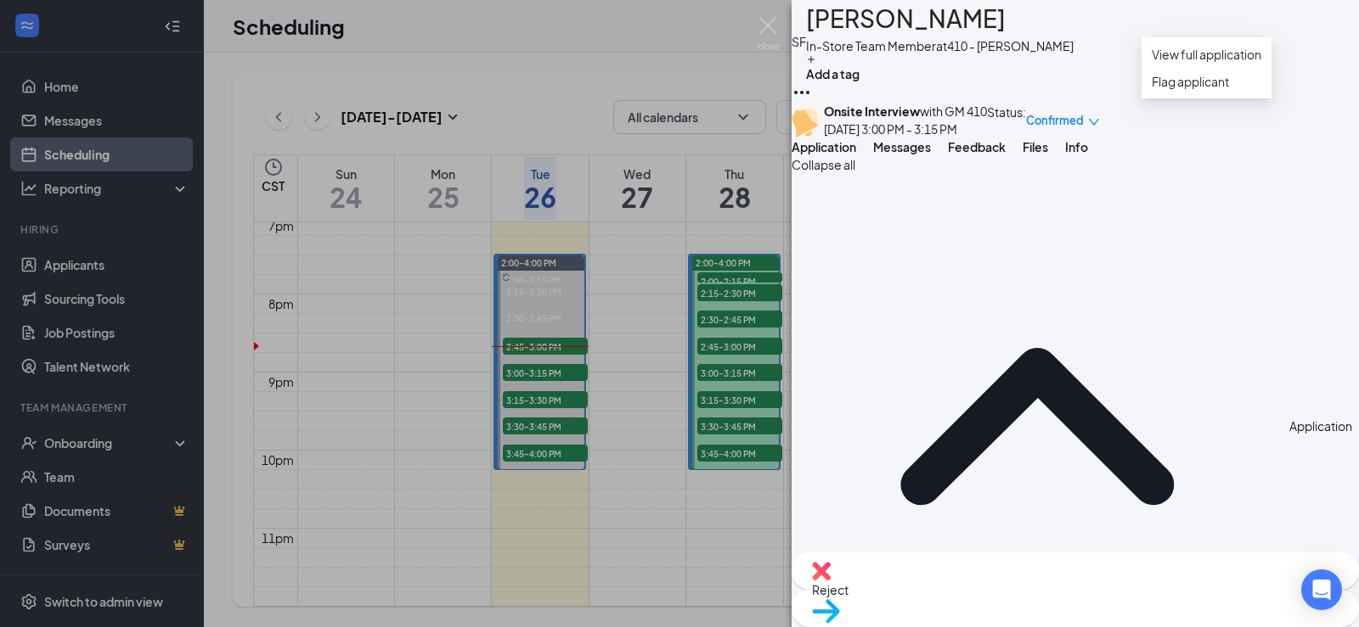
click at [812, 82] on icon "Ellipses" at bounding box center [801, 92] width 20 height 20
click at [1261, 56] on link "View full application" at bounding box center [1206, 54] width 110 height 19
click at [774, 21] on img at bounding box center [767, 33] width 21 height 33
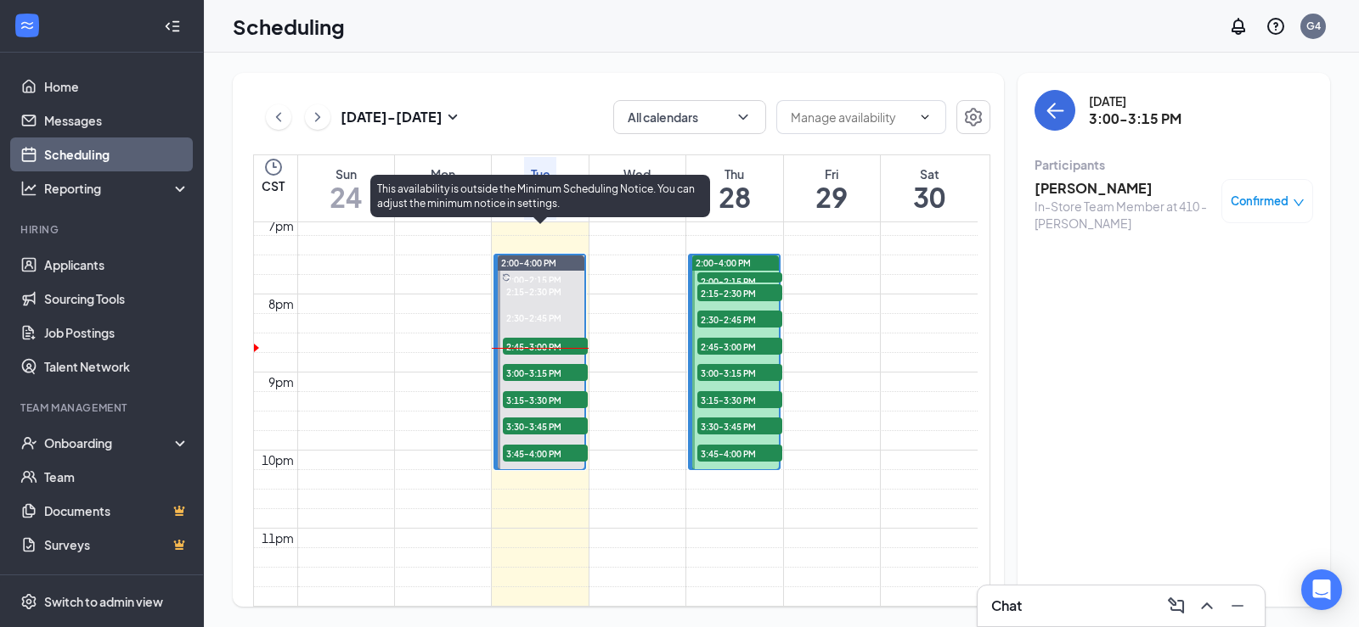
click at [553, 391] on span "3:15-3:30 PM" at bounding box center [545, 399] width 85 height 17
click at [526, 418] on span "3:30-3:45 PM" at bounding box center [545, 426] width 85 height 17
click at [513, 445] on span "3:45-4:00 PM" at bounding box center [545, 453] width 85 height 17
click at [520, 364] on span "3:00-3:15 PM" at bounding box center [545, 372] width 85 height 17
click at [548, 364] on span "3:00-3:15 PM" at bounding box center [545, 372] width 85 height 17
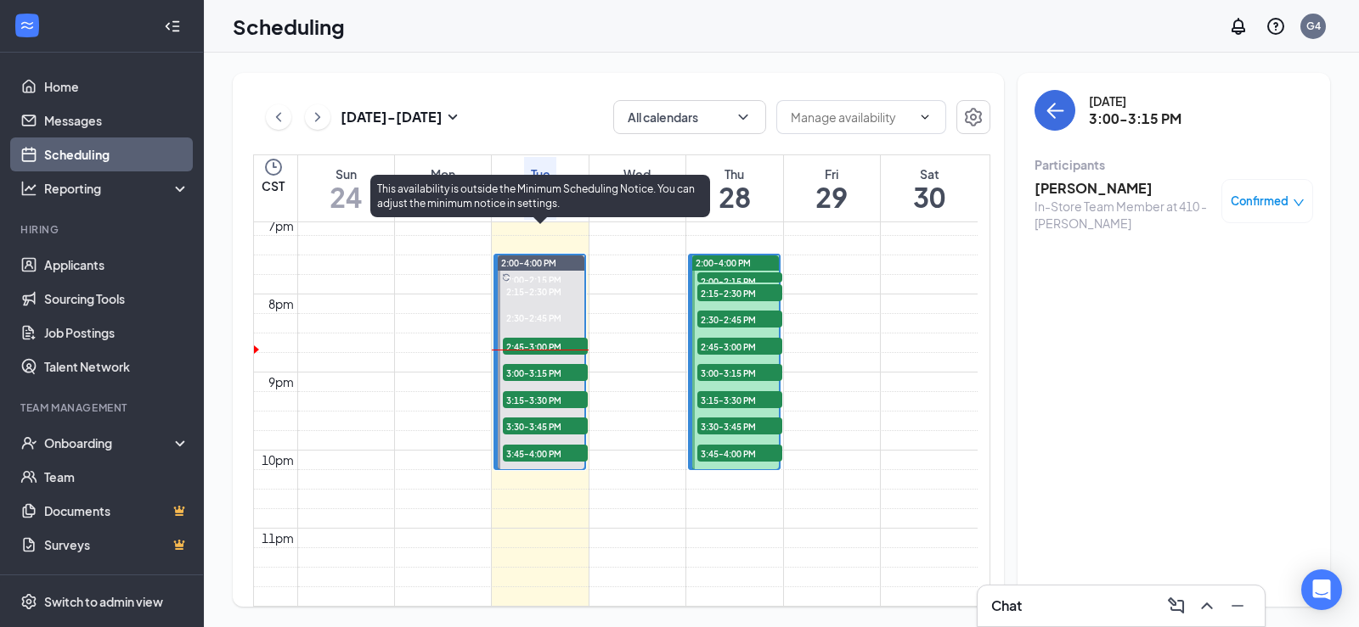
click at [541, 391] on span "3:15-3:30 PM" at bounding box center [545, 399] width 85 height 17
click at [541, 364] on span "3:00-3:15 PM" at bounding box center [545, 372] width 85 height 17
click at [533, 391] on span "3:15-3:30 PM" at bounding box center [545, 399] width 85 height 17
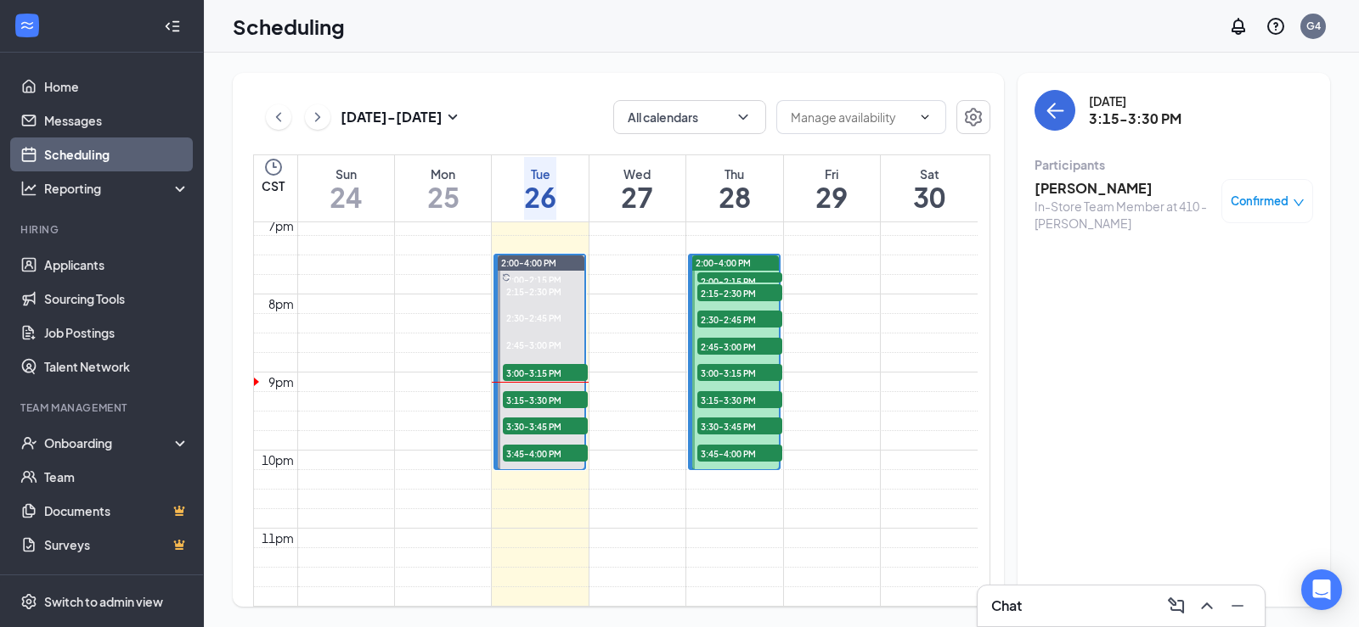
click at [1041, 190] on h3 "[PERSON_NAME]" at bounding box center [1123, 188] width 178 height 19
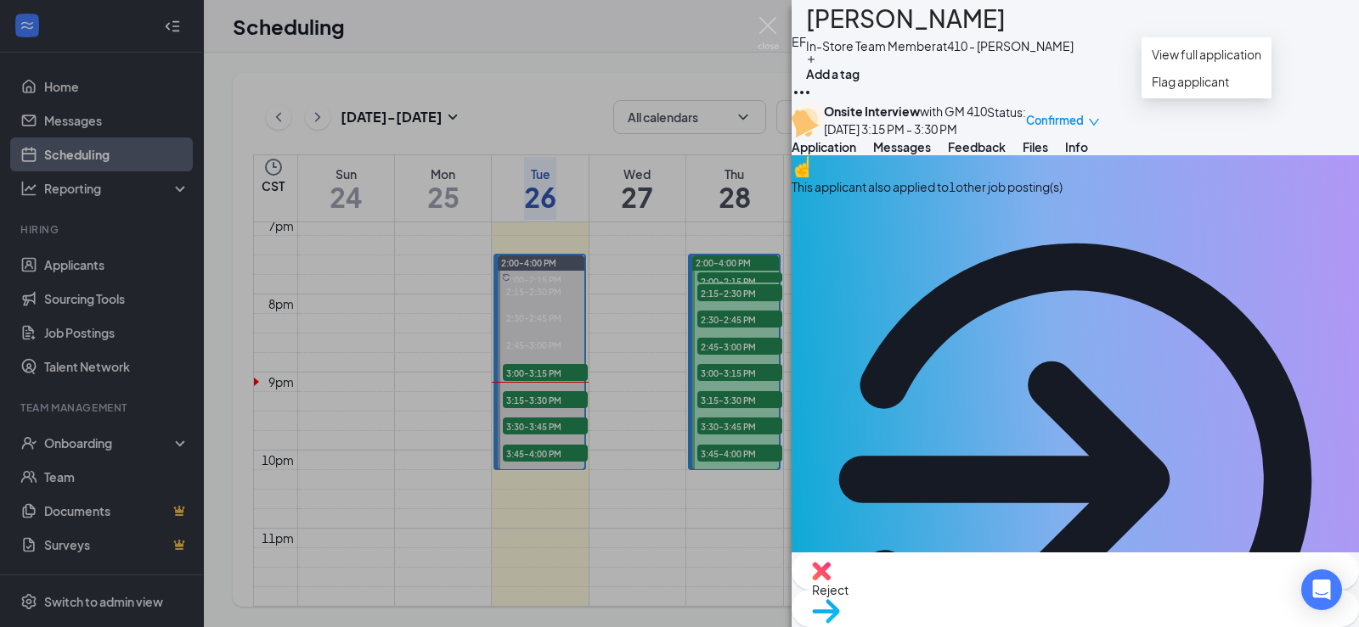
click at [812, 82] on icon "Ellipses" at bounding box center [801, 92] width 20 height 20
click at [1261, 60] on link "View full application" at bounding box center [1206, 54] width 110 height 19
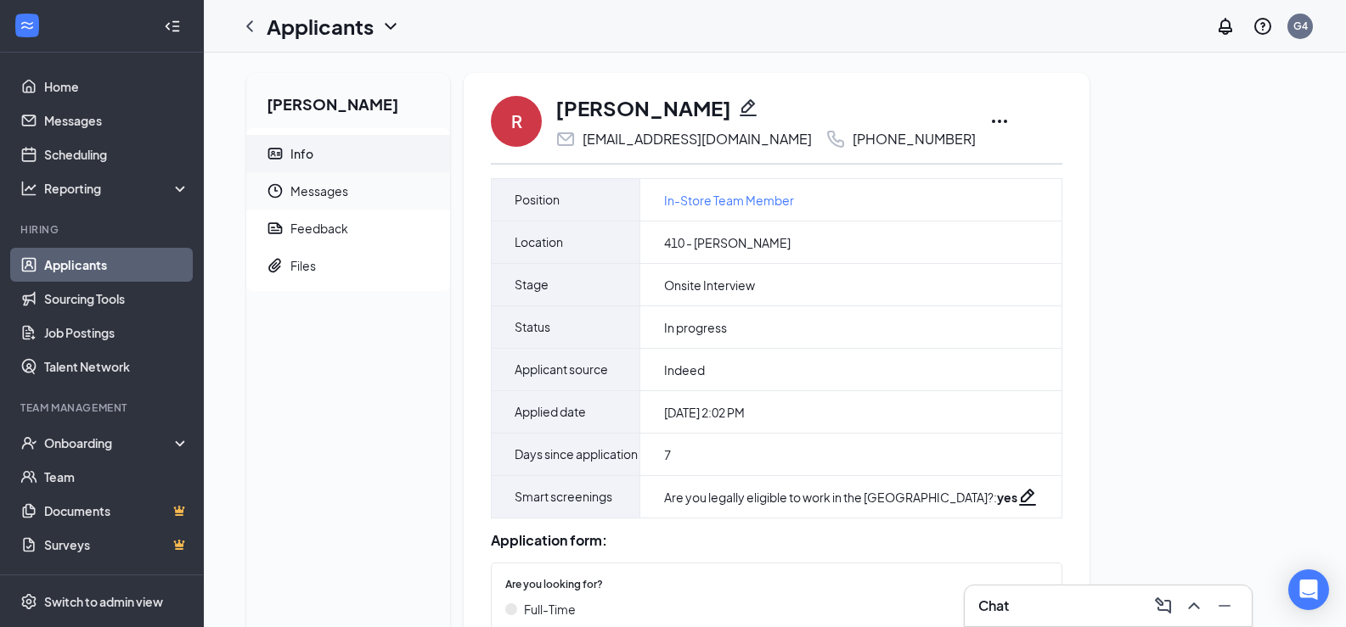
click at [343, 192] on span "Messages" at bounding box center [363, 190] width 146 height 37
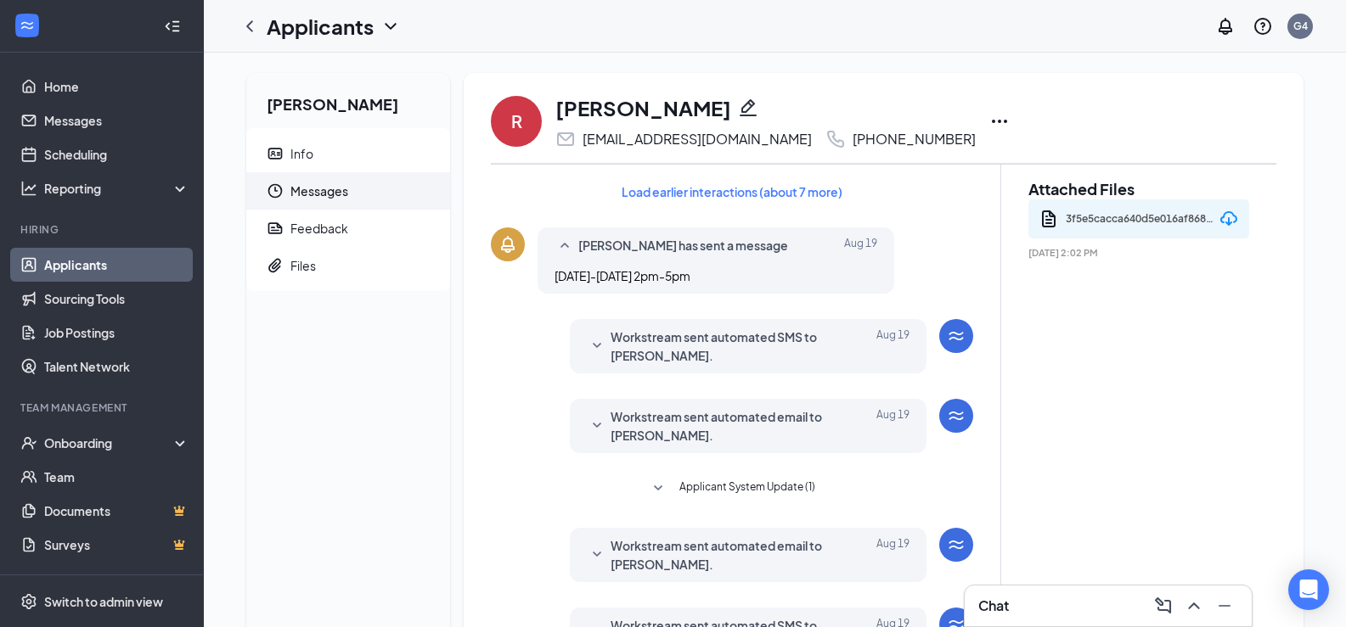
click at [1120, 212] on div "3f5e5cacca640d5e016af868957fb78d.pdf" at bounding box center [1140, 218] width 149 height 25
click at [1213, 251] on span "Aug 19, 2025 2:02 PM" at bounding box center [1138, 252] width 221 height 11
click at [1179, 218] on div "3f5e5cacca640d5e016af868957fb78d.pdf" at bounding box center [1140, 218] width 149 height 25
click at [1227, 224] on icon "Download" at bounding box center [1228, 218] width 17 height 14
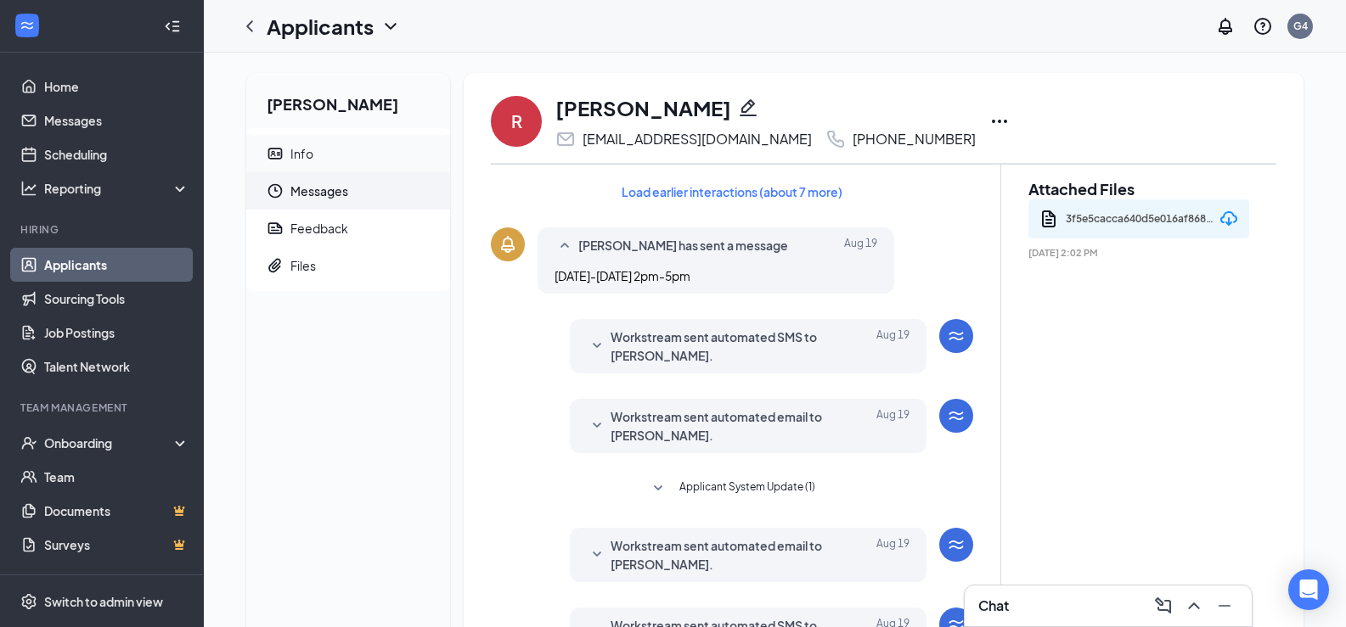
click at [368, 154] on span "Info" at bounding box center [363, 153] width 146 height 37
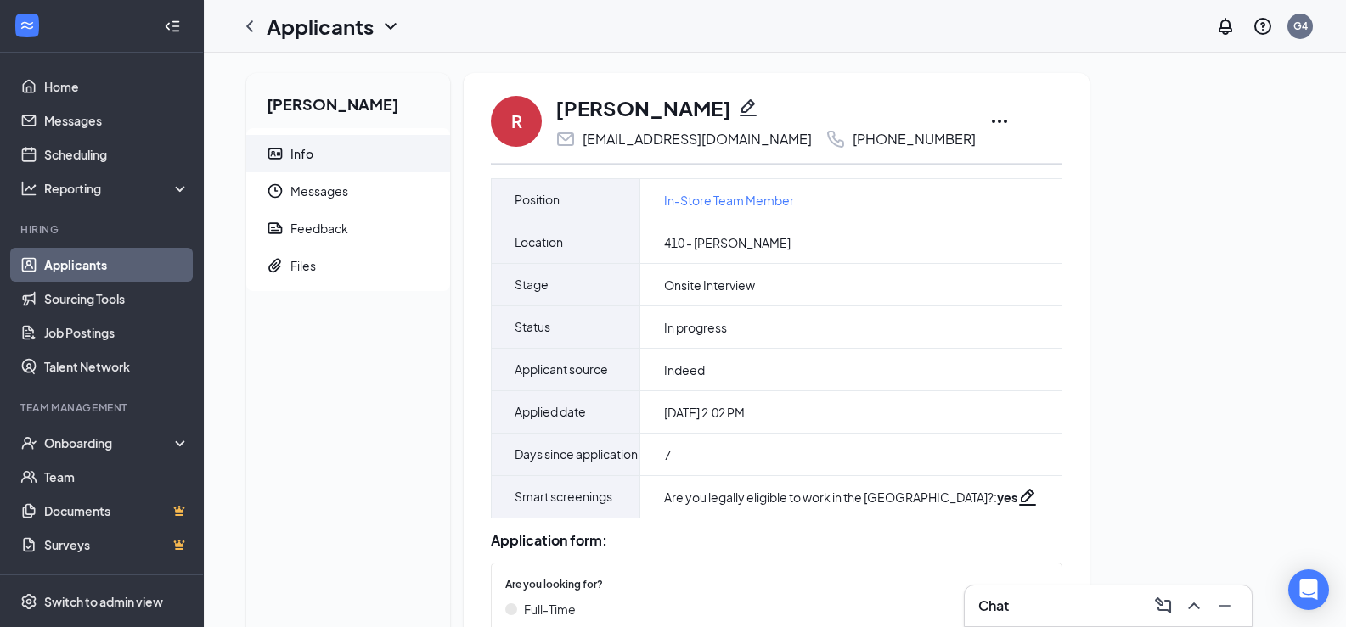
click at [992, 123] on icon "Ellipses" at bounding box center [999, 121] width 15 height 3
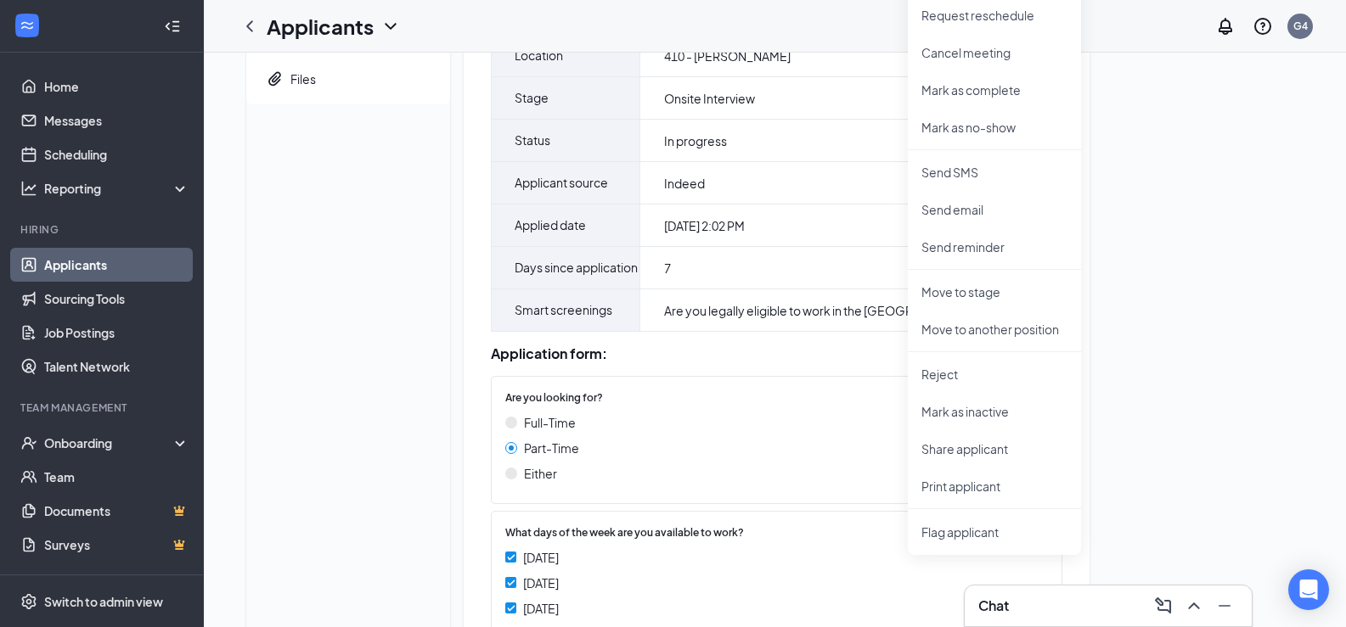
scroll to position [425, 0]
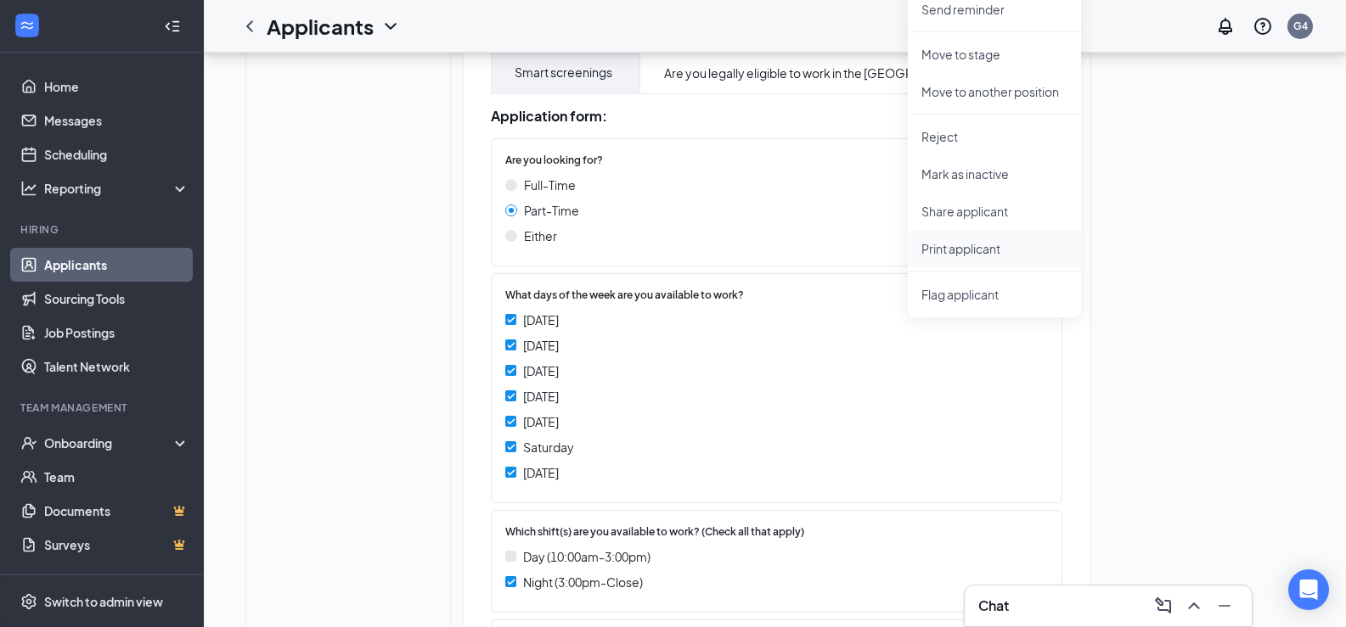
click at [951, 245] on p "Print applicant" at bounding box center [994, 248] width 146 height 17
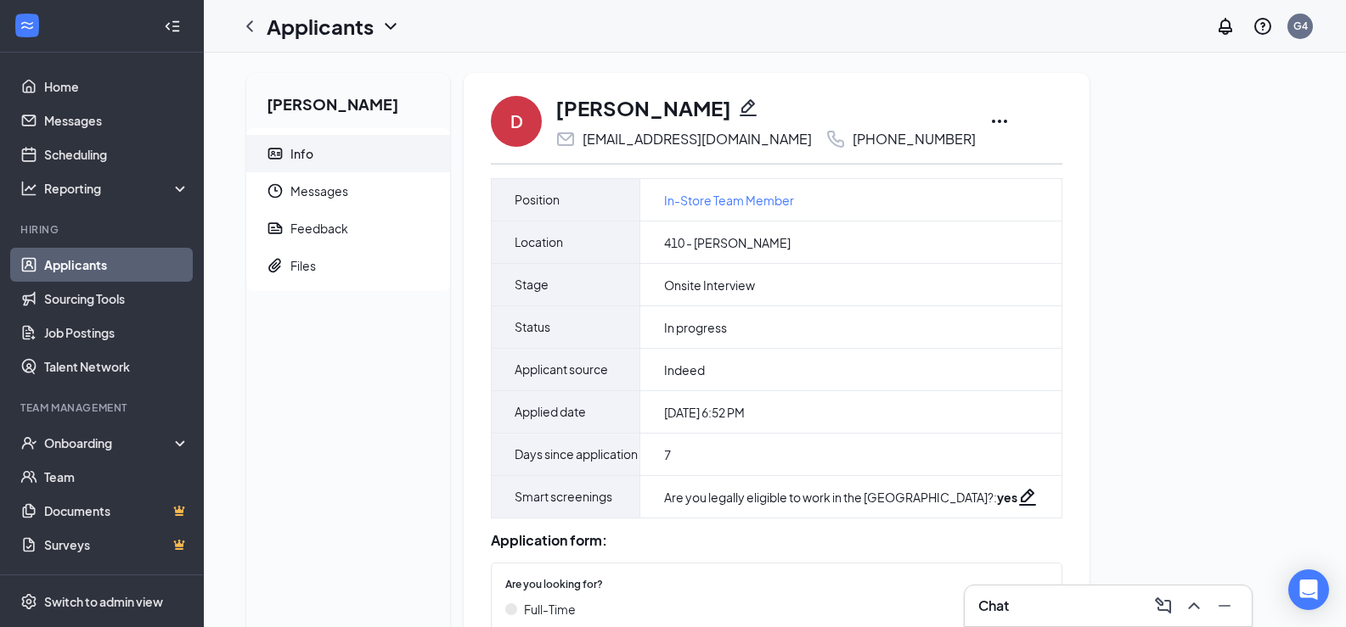
click at [989, 114] on icon "Ellipses" at bounding box center [999, 121] width 20 height 20
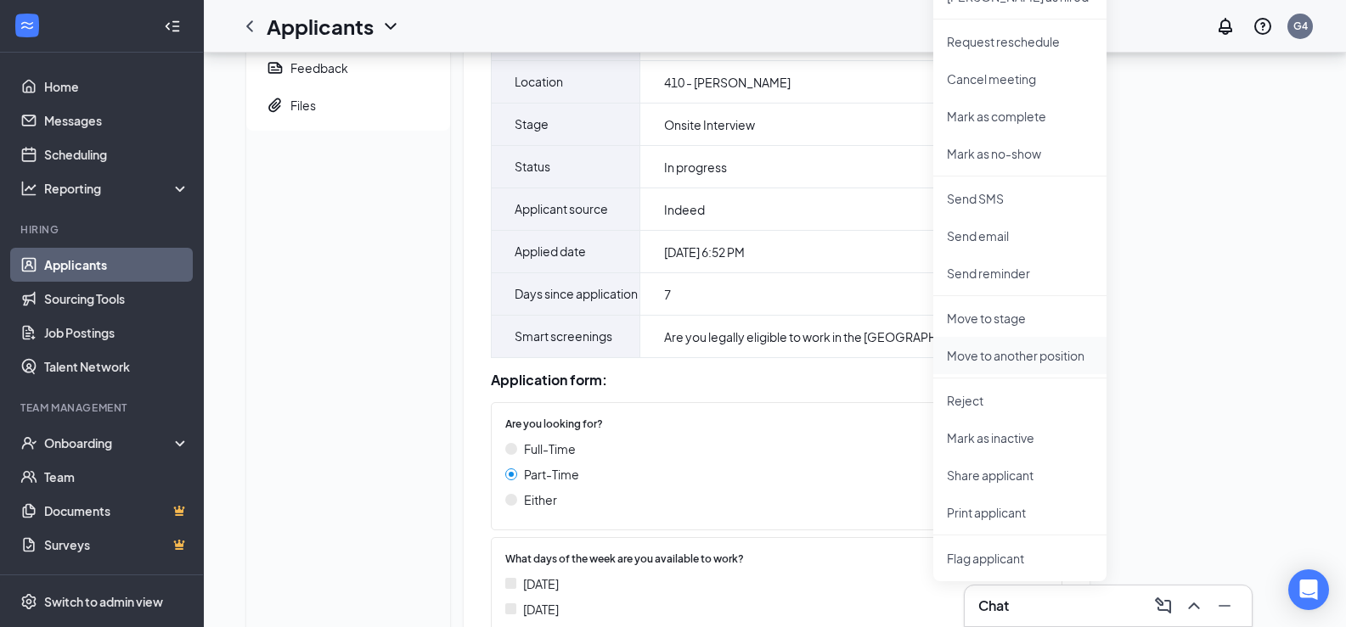
scroll to position [170, 0]
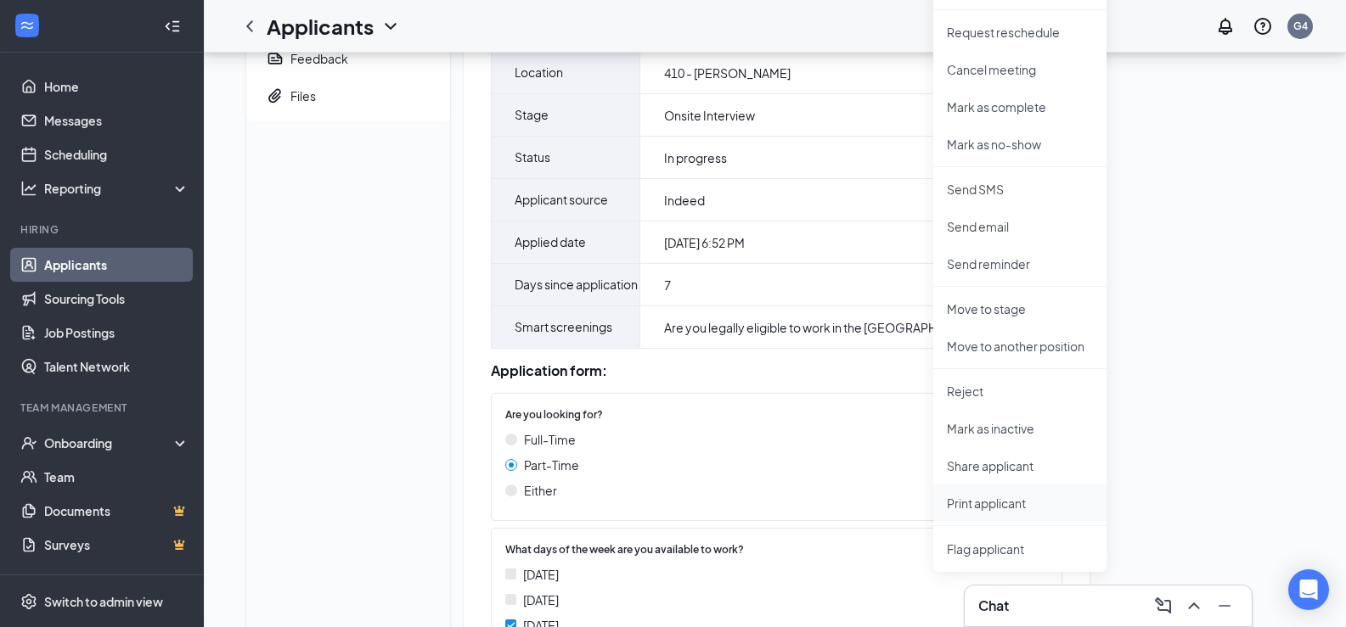
click at [996, 498] on p "Print applicant" at bounding box center [1020, 503] width 146 height 17
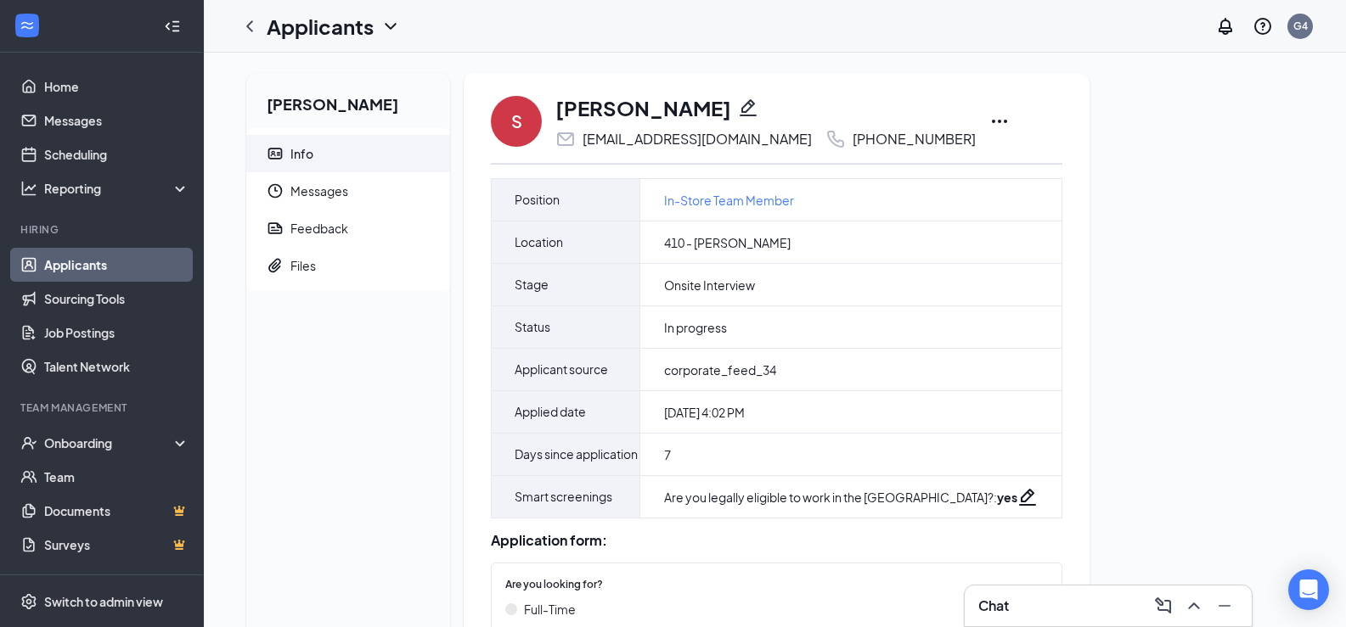
click at [989, 116] on icon "Ellipses" at bounding box center [999, 121] width 20 height 20
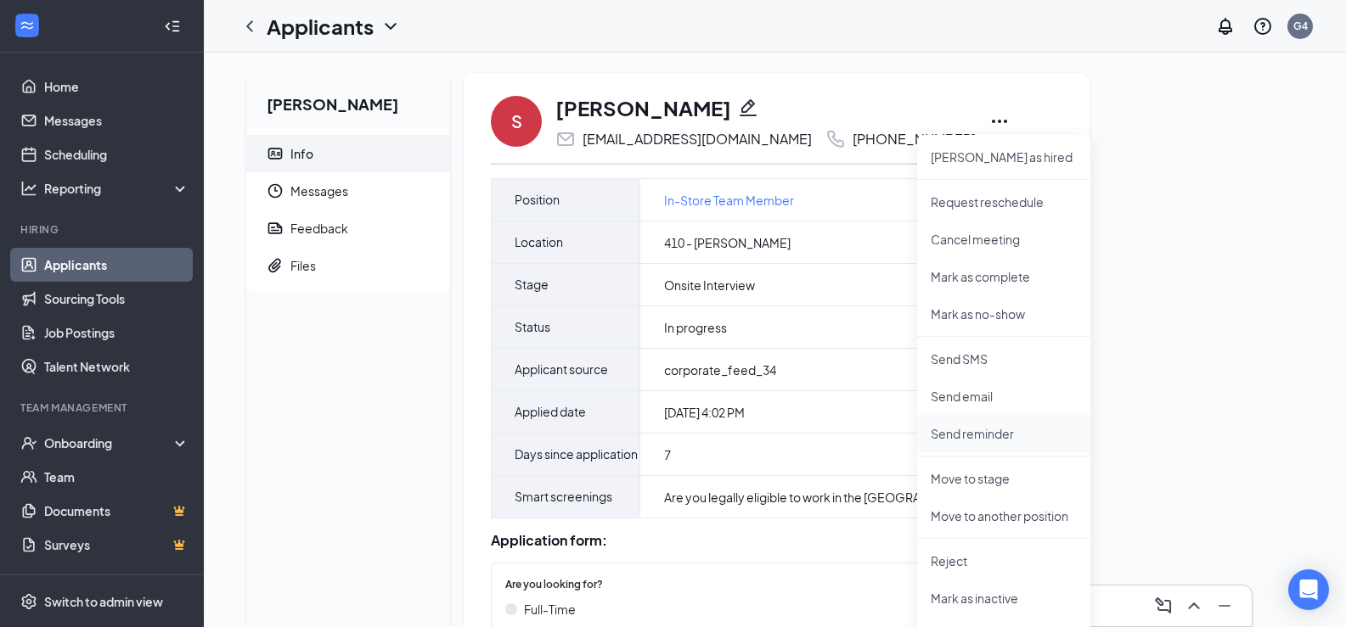
scroll to position [170, 0]
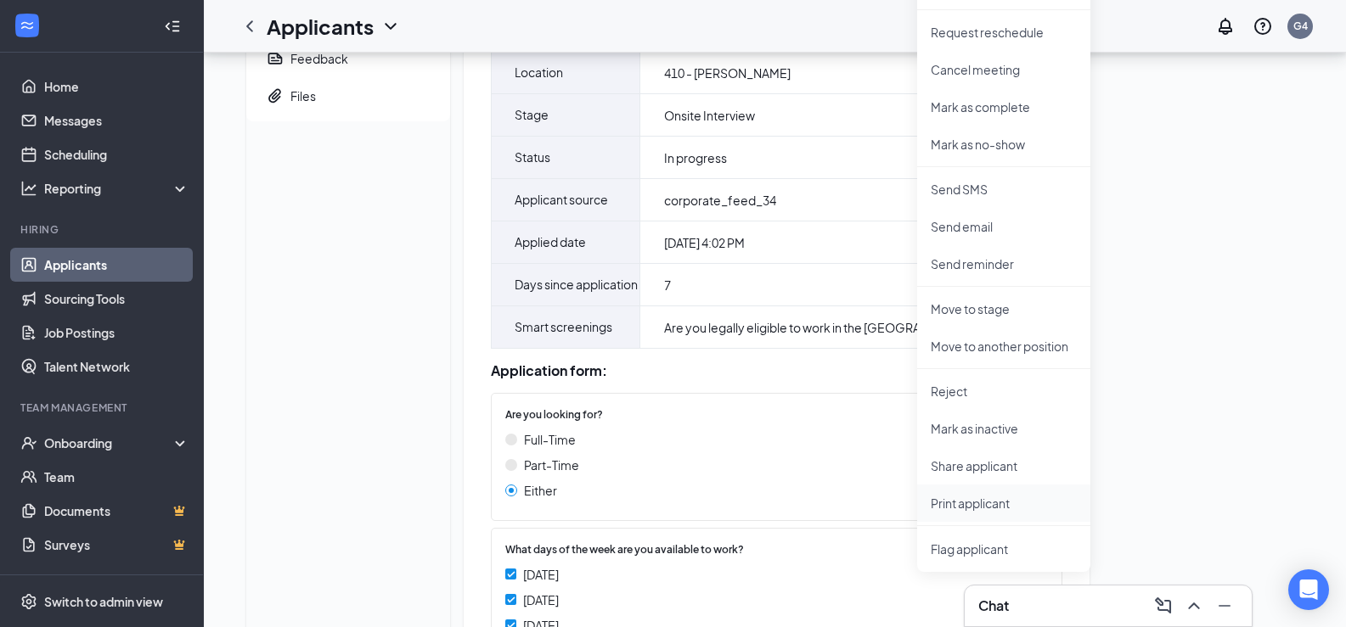
click at [1004, 502] on p "Print applicant" at bounding box center [1004, 503] width 146 height 17
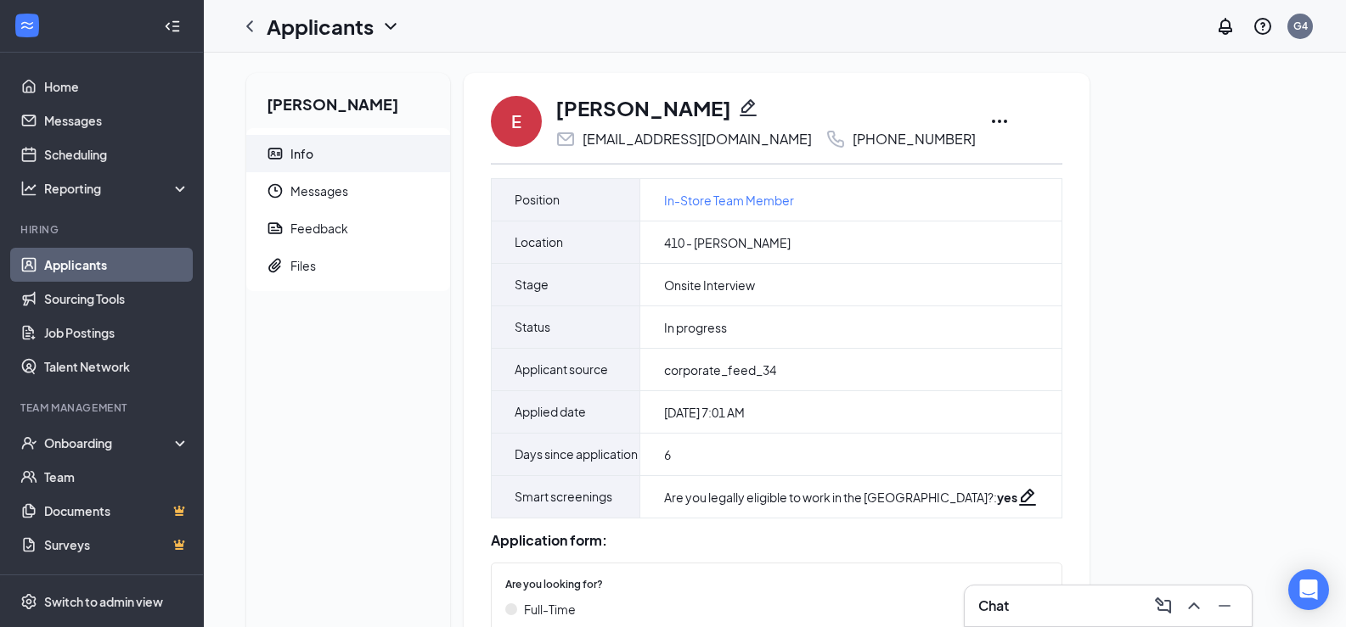
click at [989, 123] on icon "Ellipses" at bounding box center [999, 121] width 20 height 20
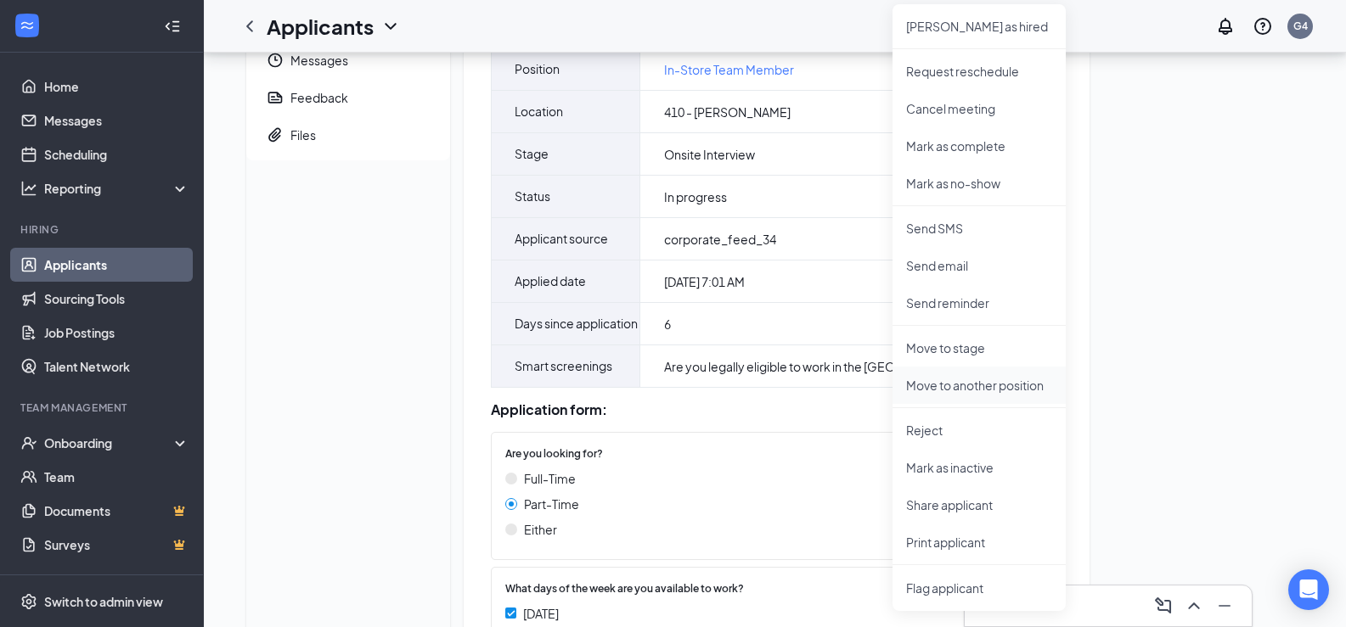
scroll to position [170, 0]
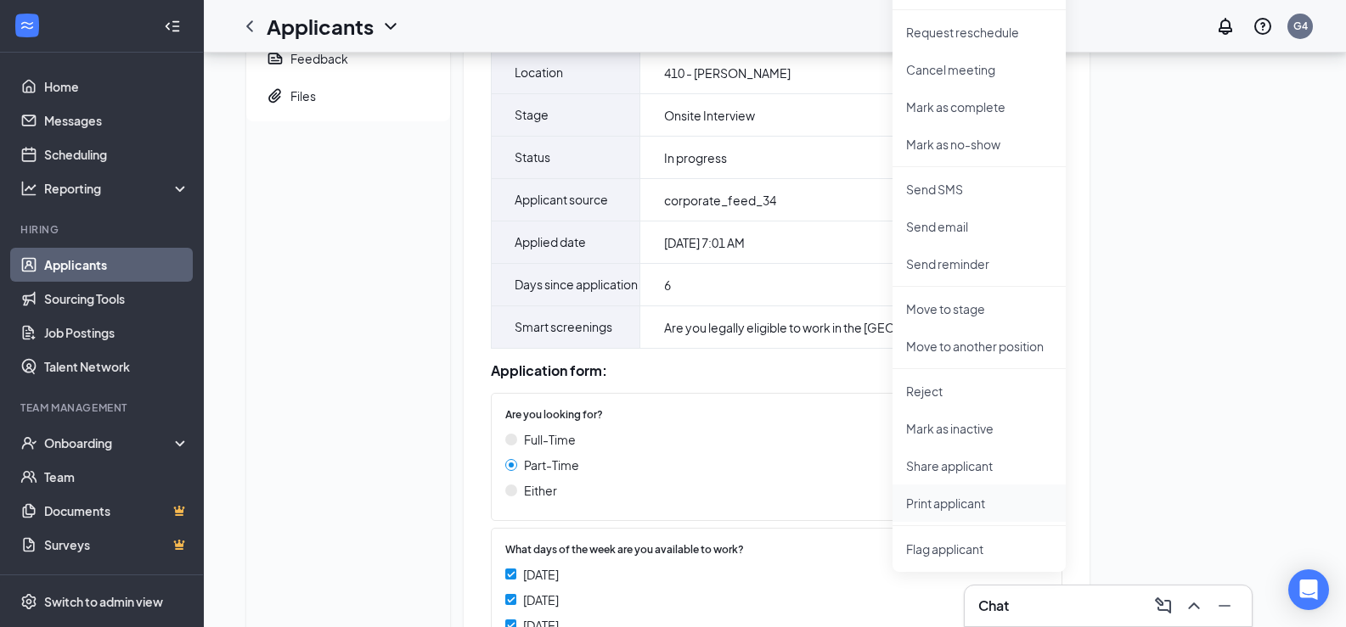
click at [944, 497] on p "Print applicant" at bounding box center [979, 503] width 146 height 17
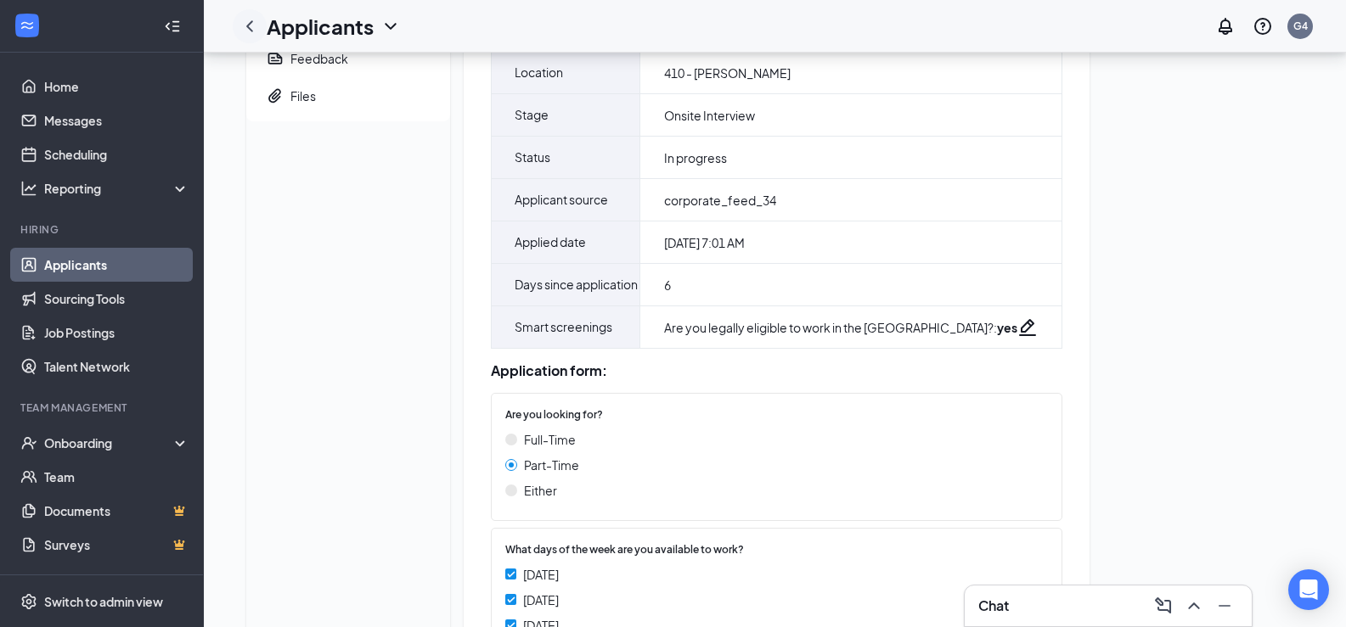
click at [250, 32] on icon "ChevronLeft" at bounding box center [249, 26] width 20 height 20
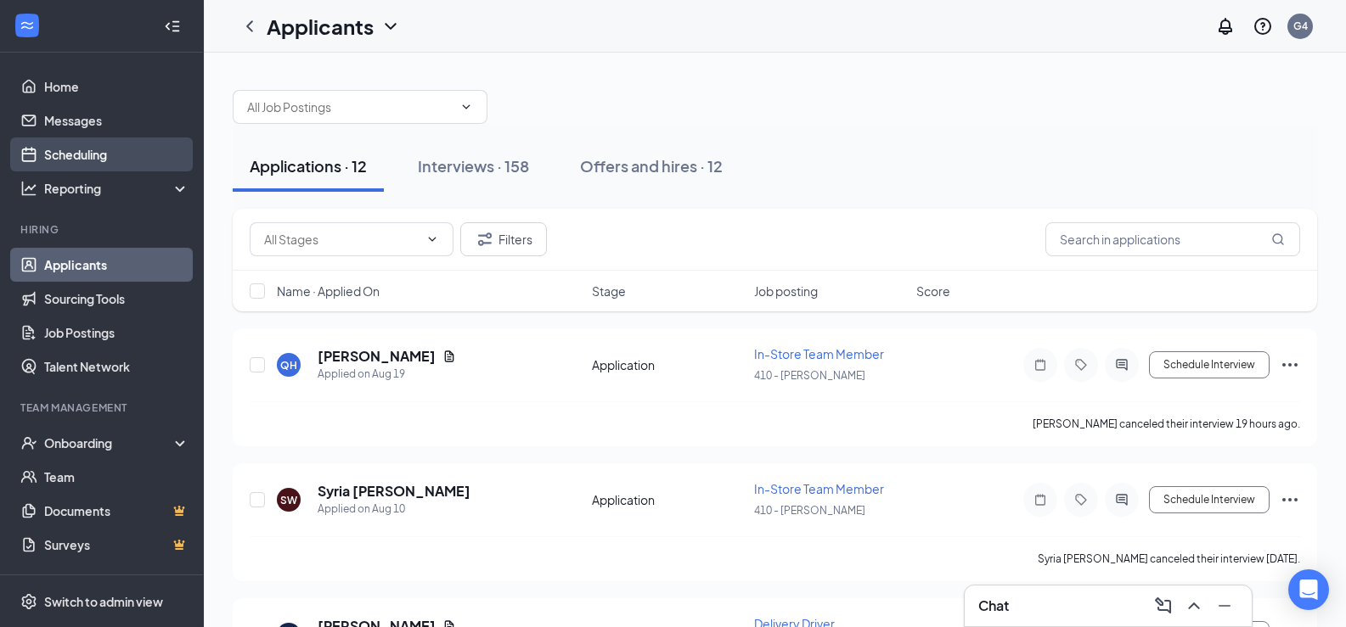
click at [80, 164] on link "Scheduling" at bounding box center [116, 155] width 145 height 34
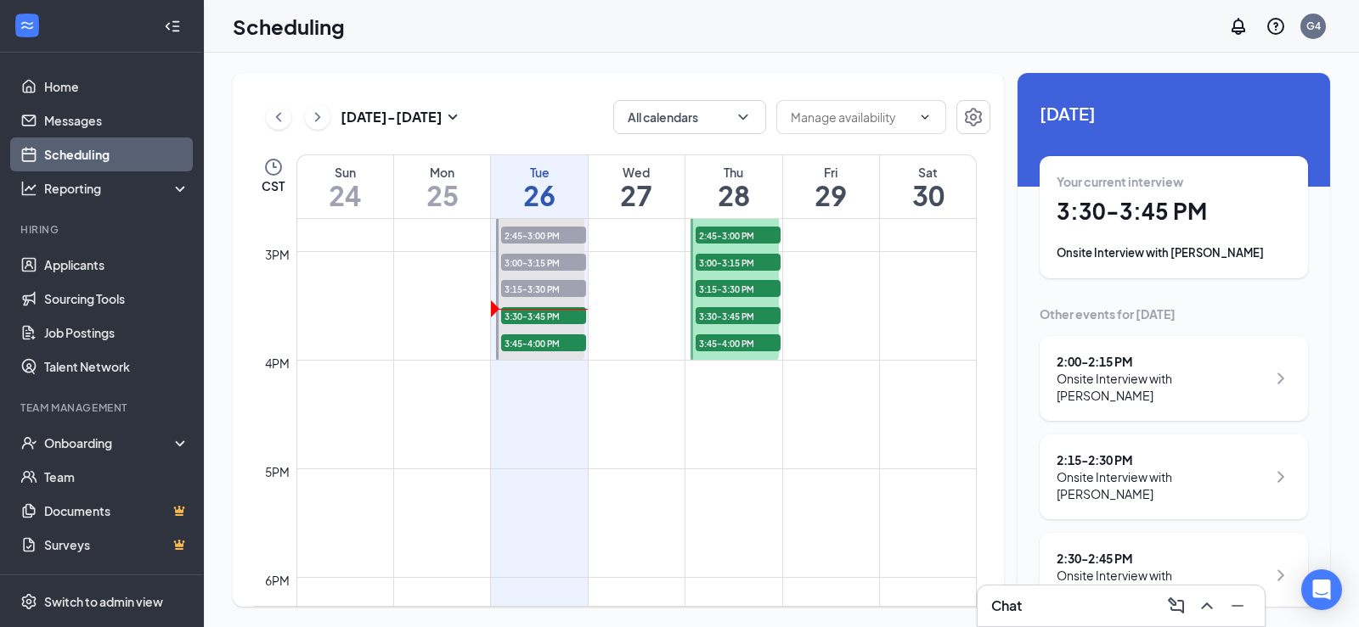
scroll to position [1599, 0]
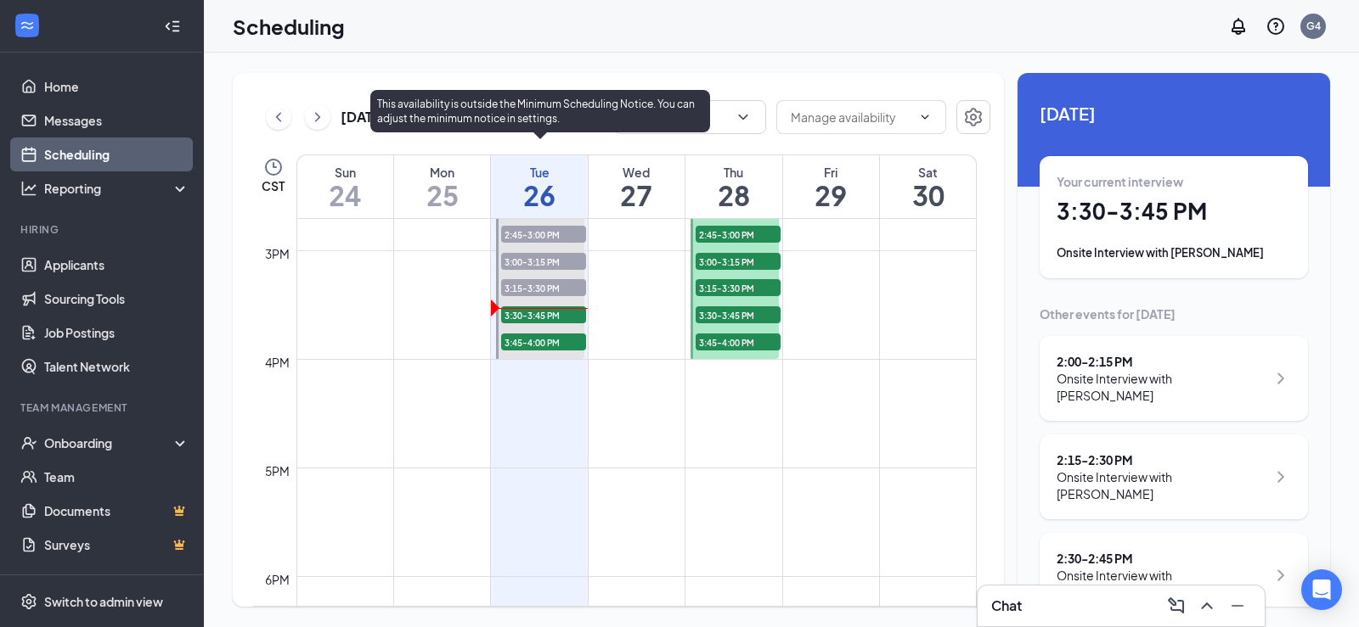
click at [517, 313] on span "3:30-3:45 PM" at bounding box center [543, 315] width 85 height 17
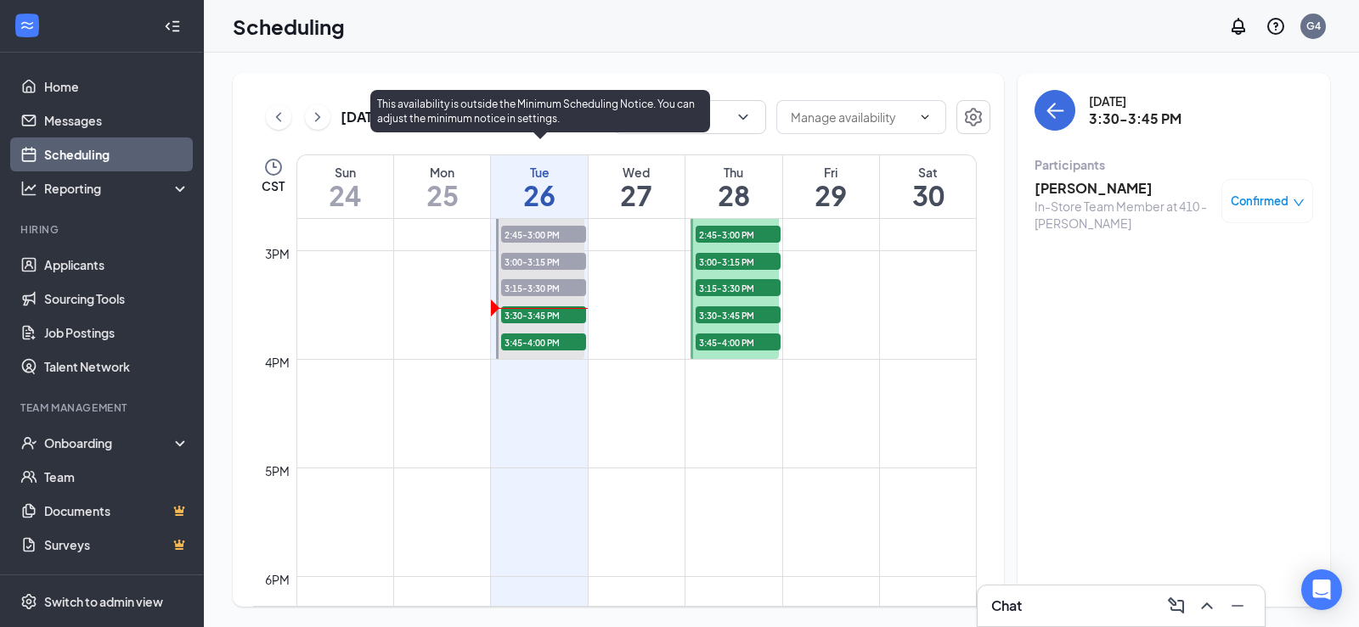
click at [528, 339] on span "3:45-4:00 PM" at bounding box center [543, 342] width 85 height 17
click at [538, 290] on span "3:15-3:30 PM" at bounding box center [543, 287] width 85 height 17
click at [524, 334] on span "3:45-4:00 PM" at bounding box center [543, 342] width 85 height 17
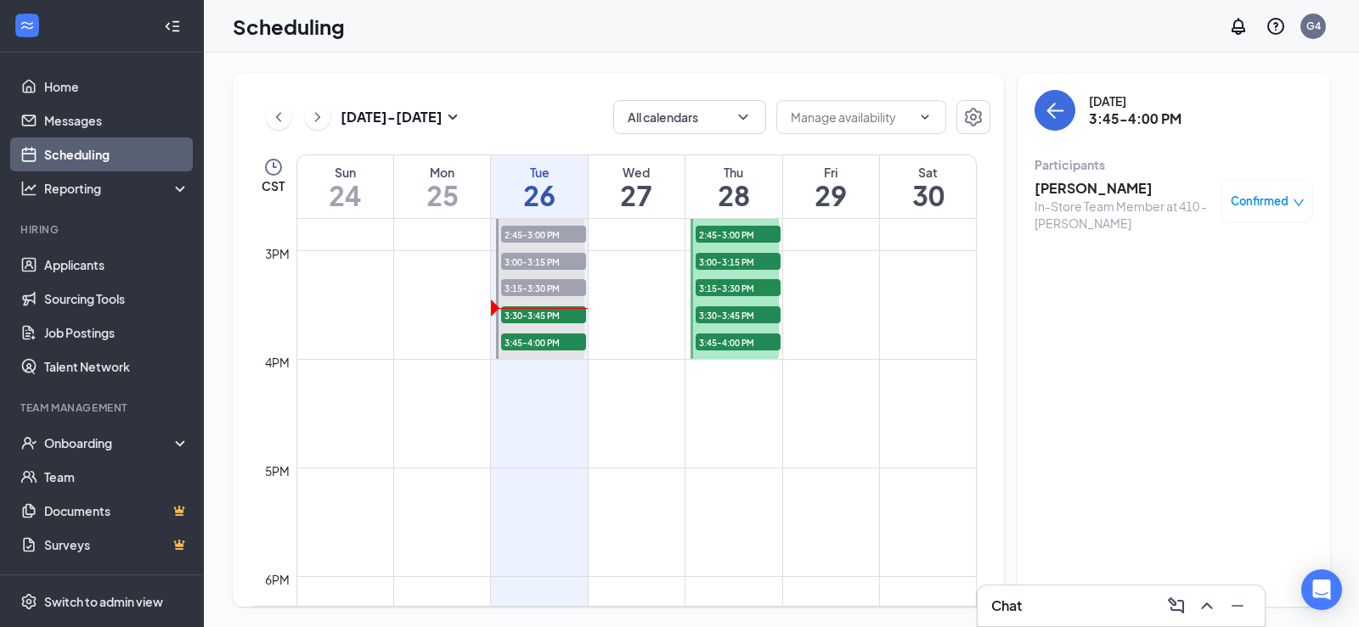
click at [1178, 356] on div "Tuesday, Aug 26 3:45-4:00 PM Participants Jack Kaller In-Store Team Member at 4…" at bounding box center [1173, 340] width 312 height 534
click at [1062, 194] on h3 "[PERSON_NAME]" at bounding box center [1123, 188] width 178 height 19
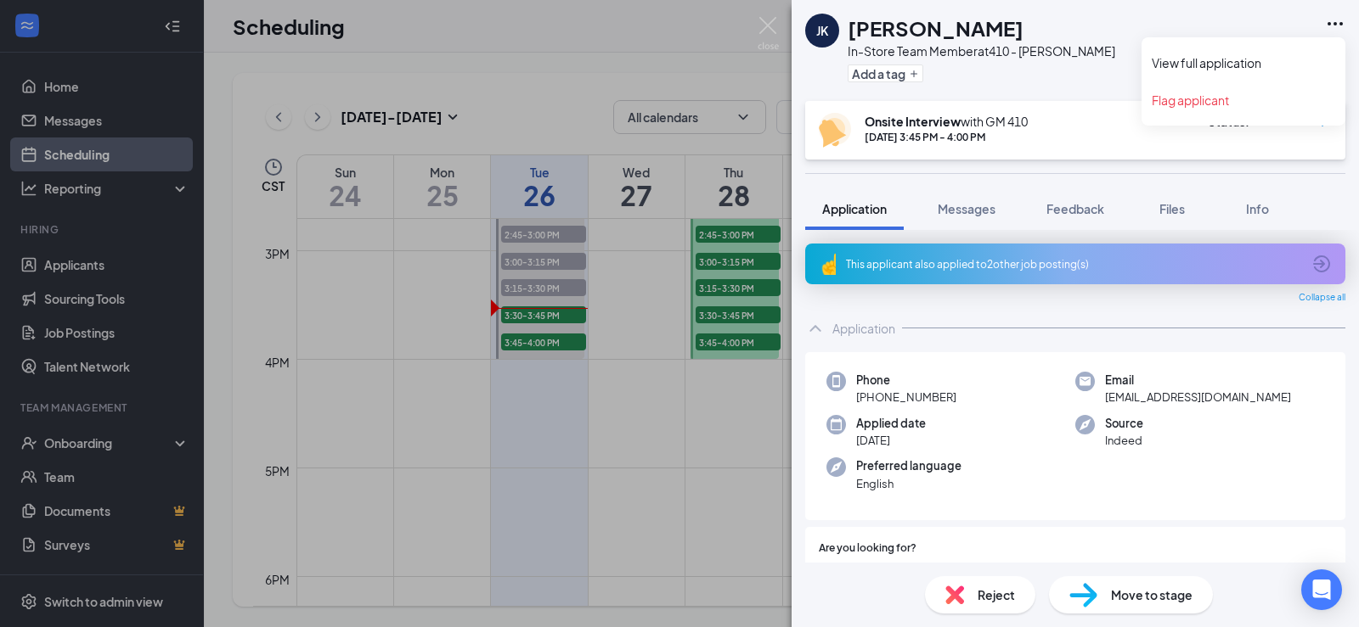
click at [1331, 25] on icon "Ellipses" at bounding box center [1335, 24] width 20 height 20
click at [1163, 62] on link "View full application" at bounding box center [1242, 62] width 183 height 17
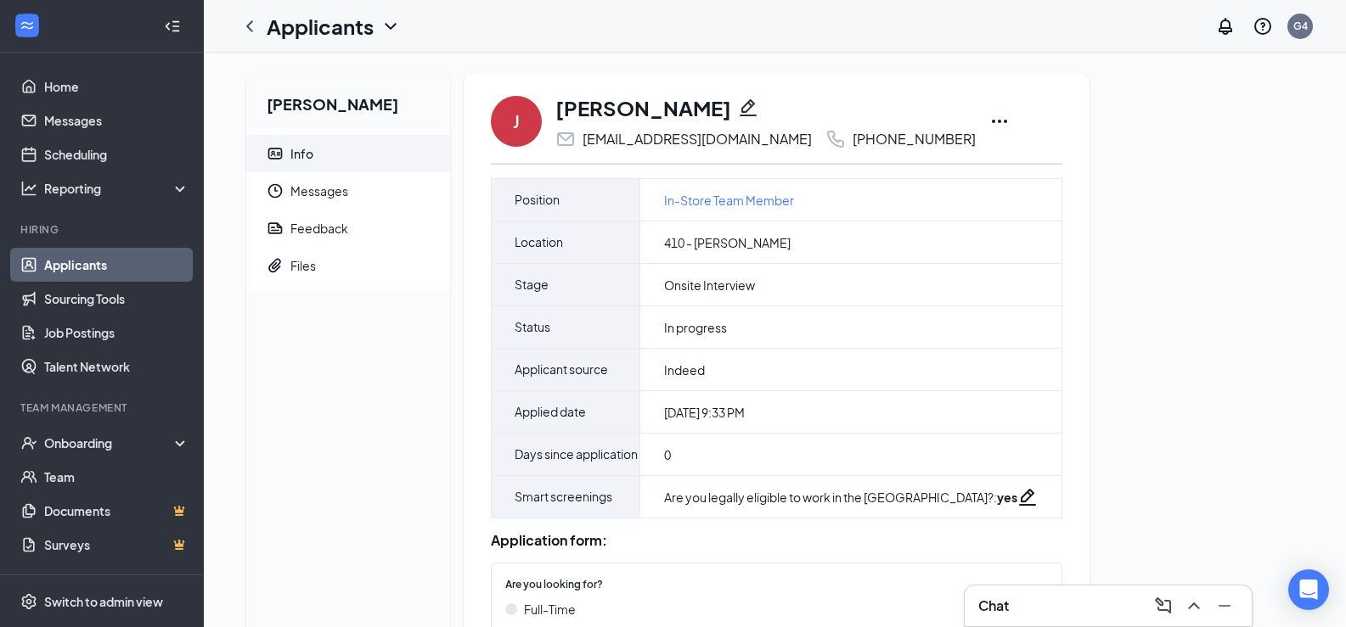
click at [989, 121] on icon "Ellipses" at bounding box center [999, 121] width 20 height 20
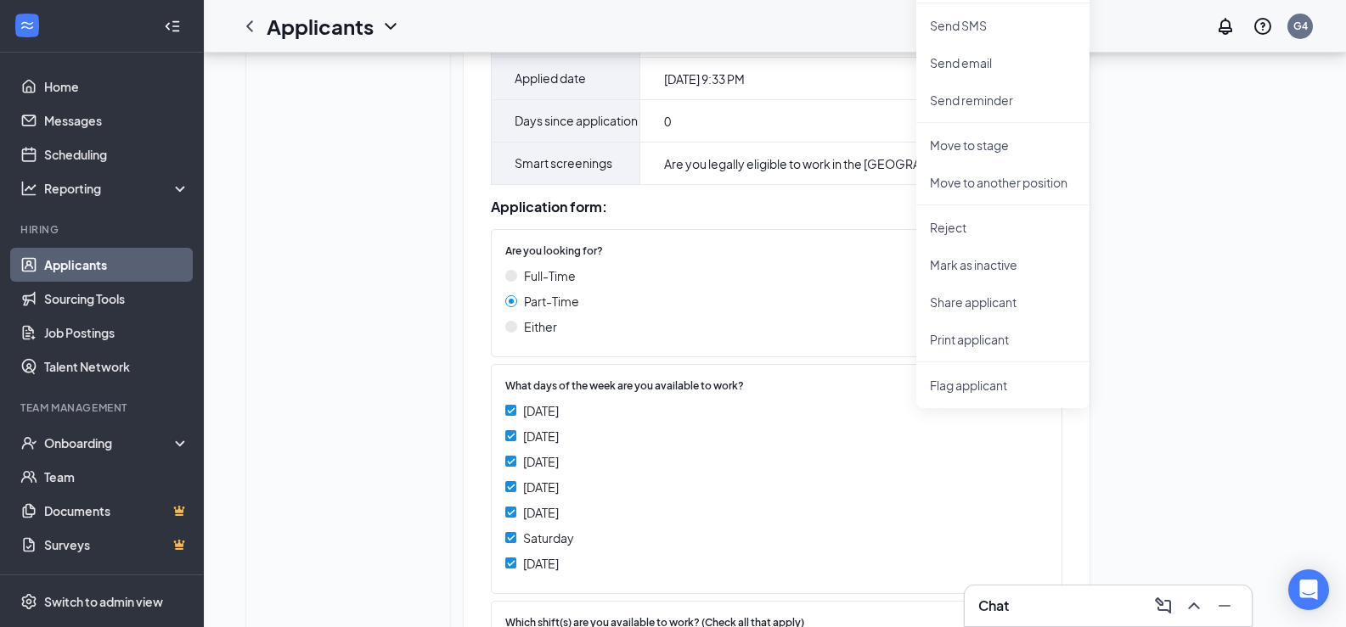
scroll to position [340, 0]
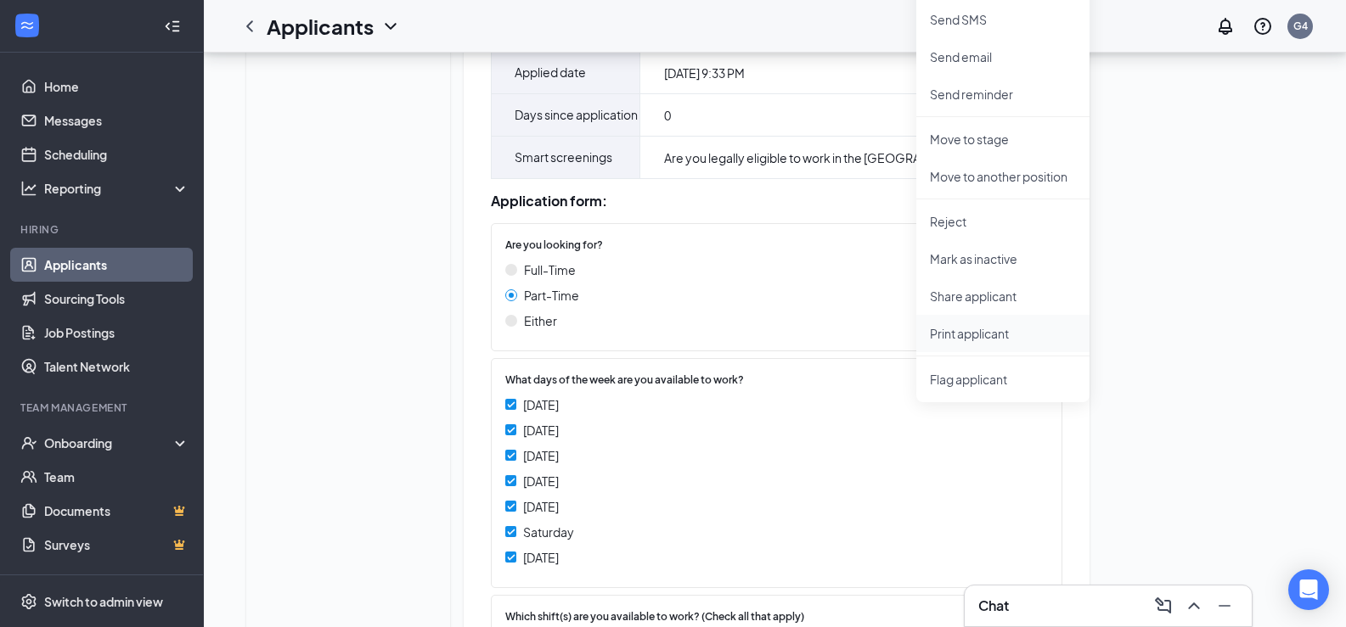
click at [964, 328] on p "Print applicant" at bounding box center [1003, 333] width 146 height 17
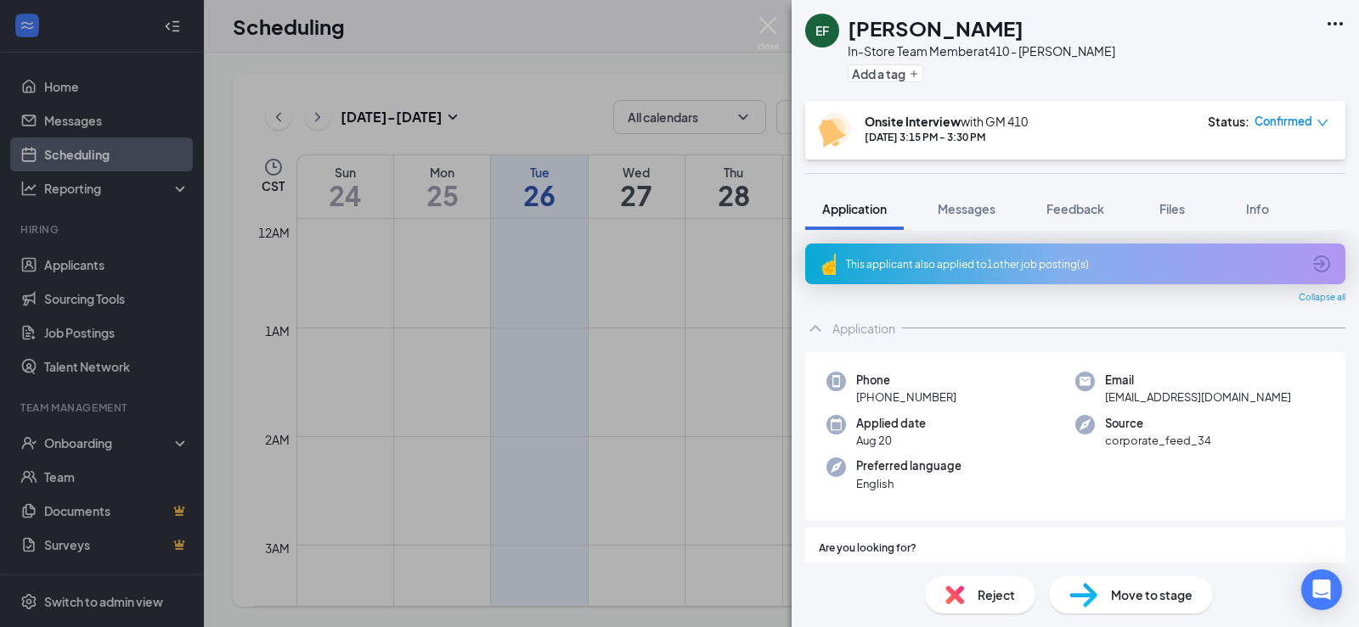
scroll to position [1514, 0]
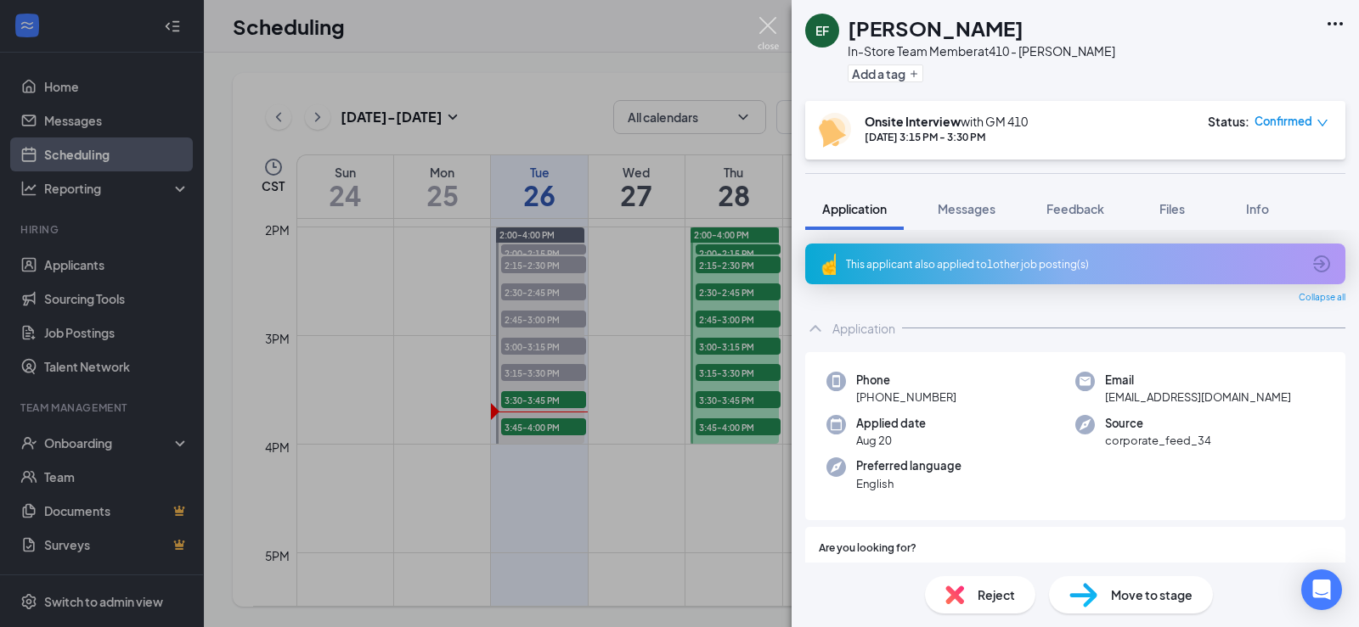
click at [776, 35] on img at bounding box center [767, 33] width 21 height 33
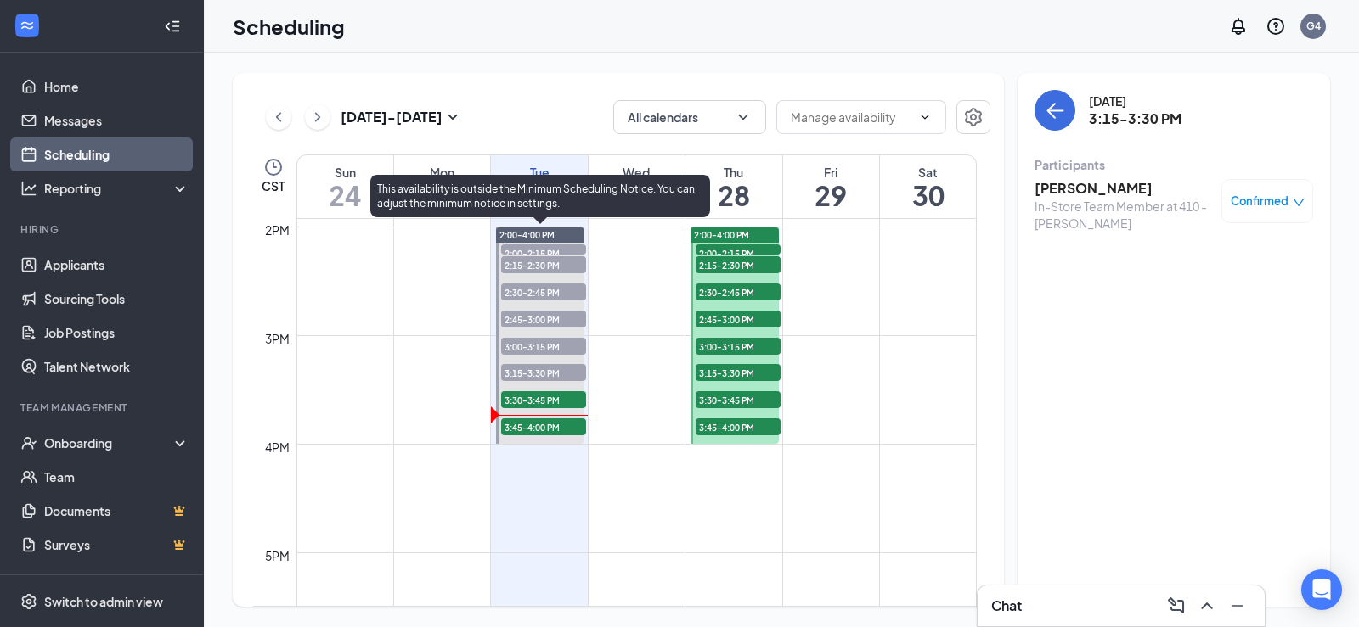
click at [521, 433] on span "3:45-4:00 PM" at bounding box center [543, 427] width 85 height 17
click at [516, 406] on span "3:30-3:45 PM" at bounding box center [543, 399] width 85 height 17
click at [555, 436] on div "1" at bounding box center [543, 444] width 85 height 17
